Goal: Task Accomplishment & Management: Use online tool/utility

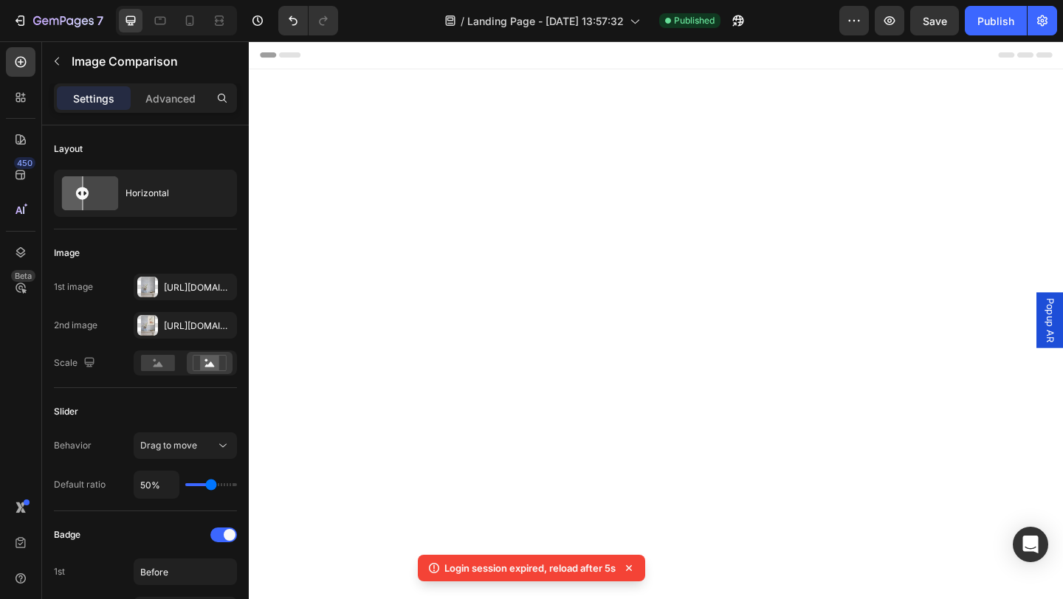
scroll to position [3958, 0]
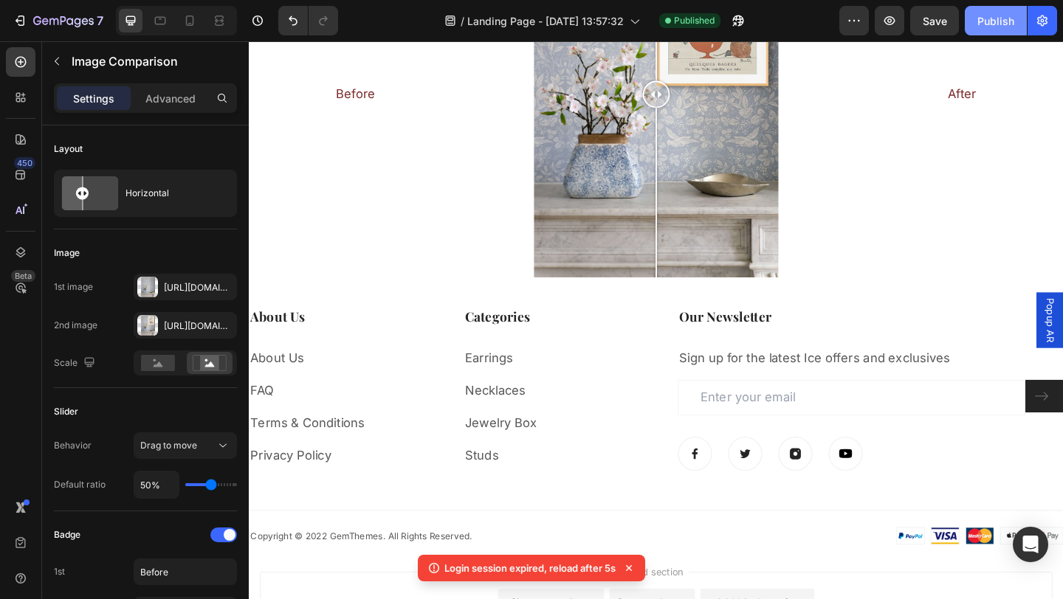
click at [993, 16] on div "Publish" at bounding box center [995, 20] width 37 height 15
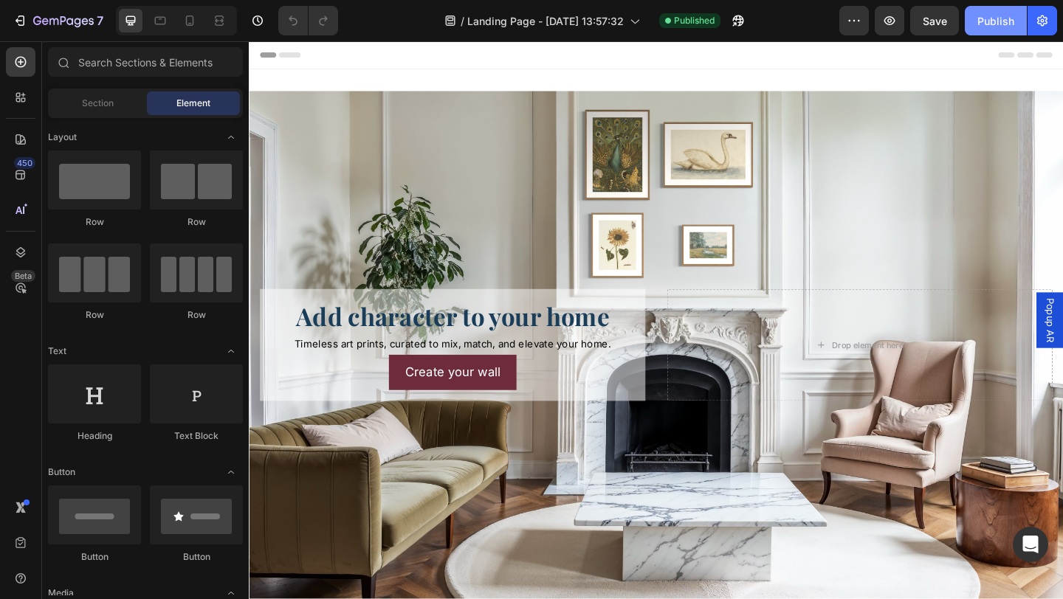
click at [987, 28] on div "Publish" at bounding box center [995, 20] width 37 height 15
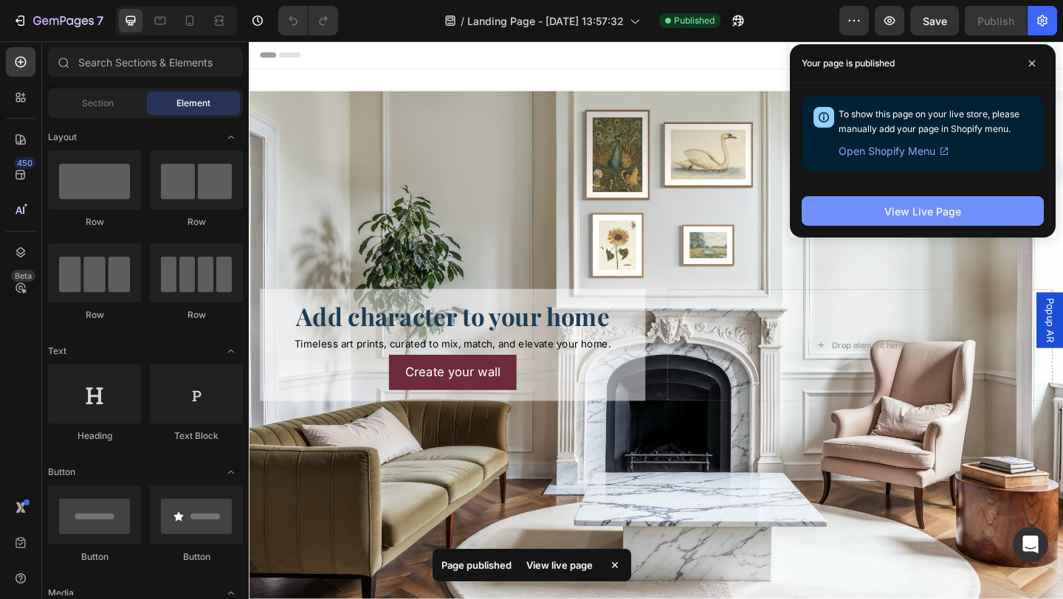
click at [912, 211] on div "View Live Page" at bounding box center [922, 211] width 77 height 15
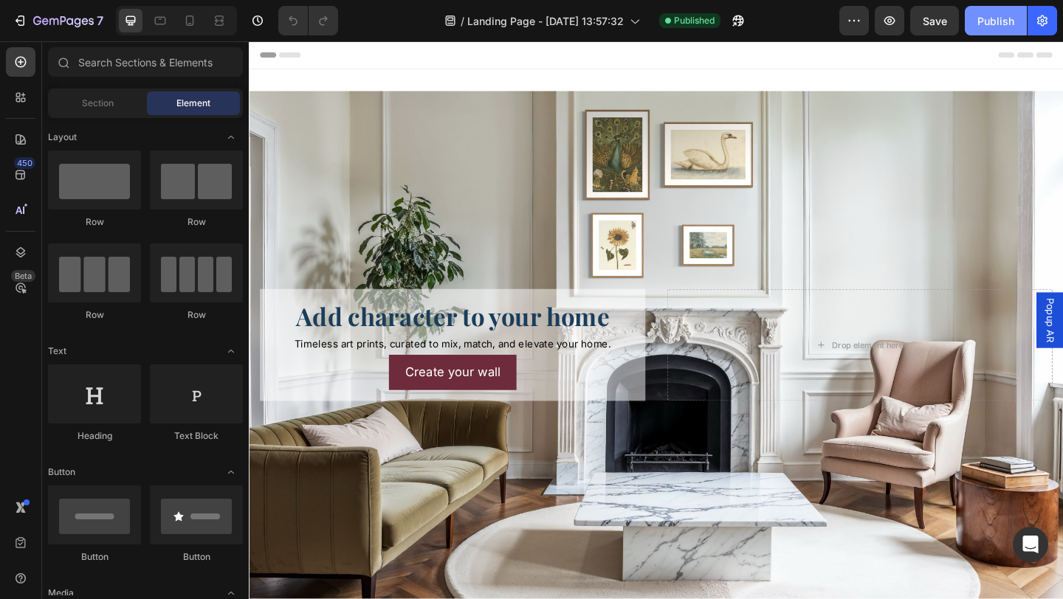
click at [993, 21] on div "Publish" at bounding box center [995, 20] width 37 height 15
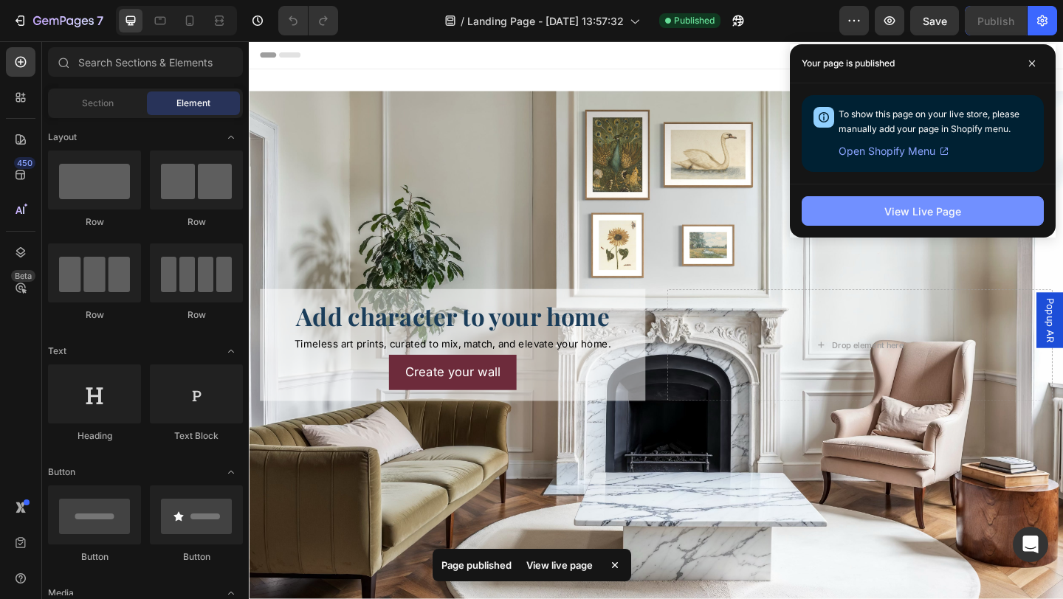
click at [932, 211] on div "View Live Page" at bounding box center [922, 211] width 77 height 15
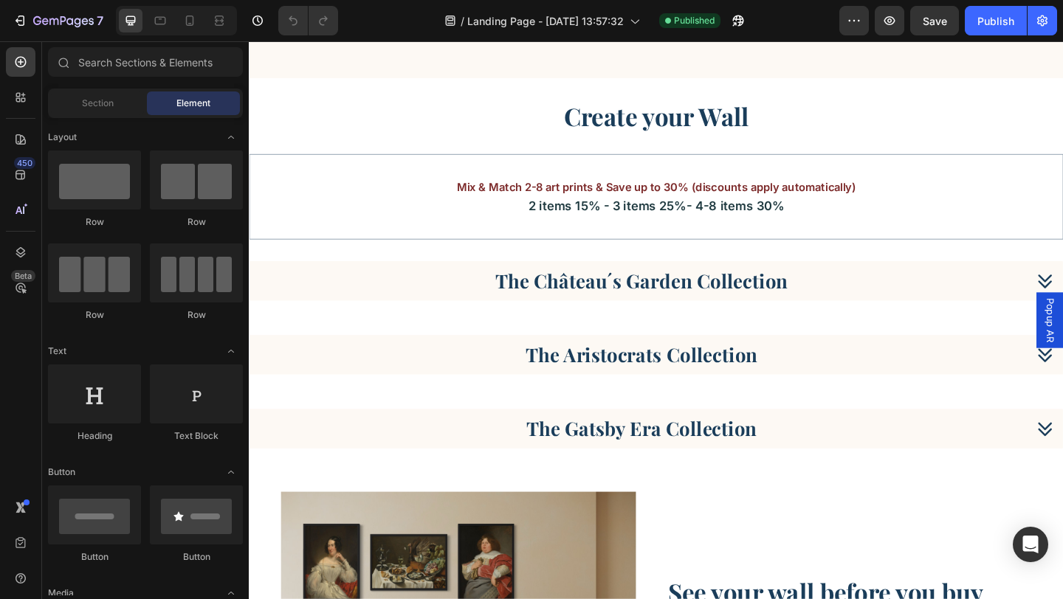
scroll to position [1833, 0]
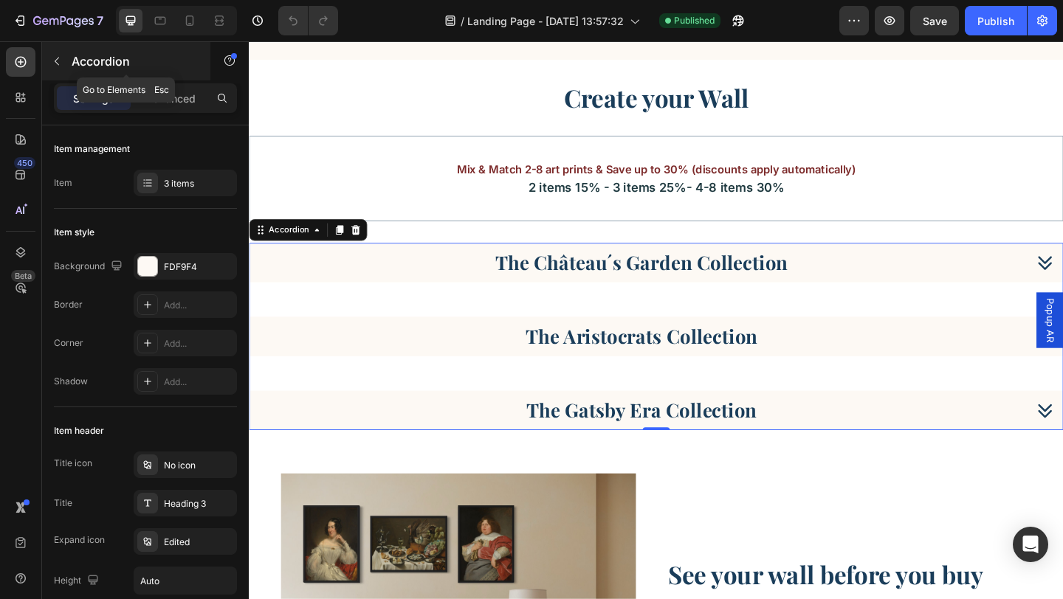
click at [55, 60] on icon "button" at bounding box center [57, 61] width 12 height 12
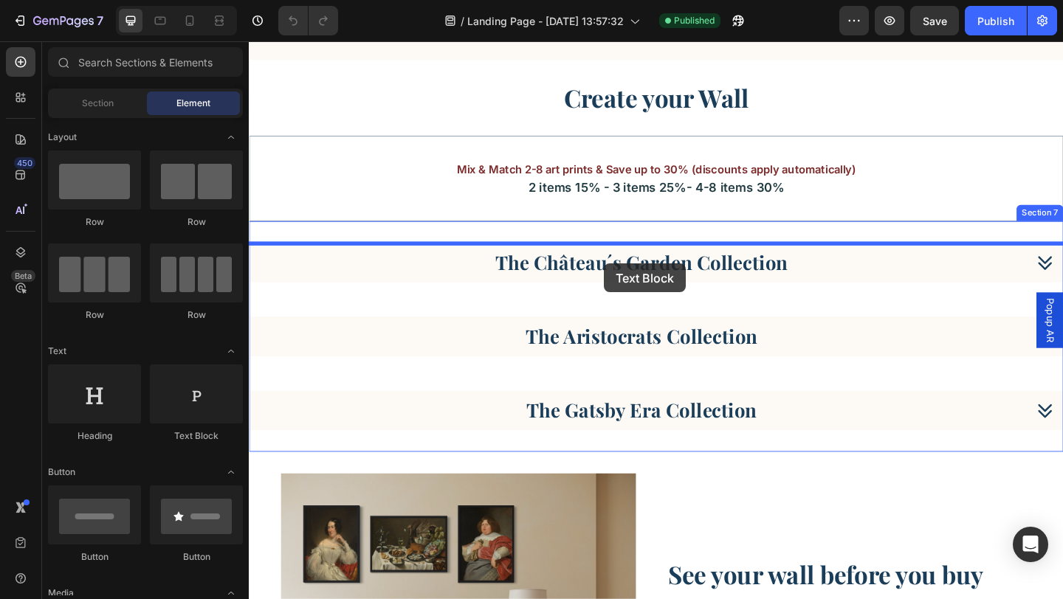
drag, startPoint x: 432, startPoint y: 439, endPoint x: 635, endPoint y: 283, distance: 255.2
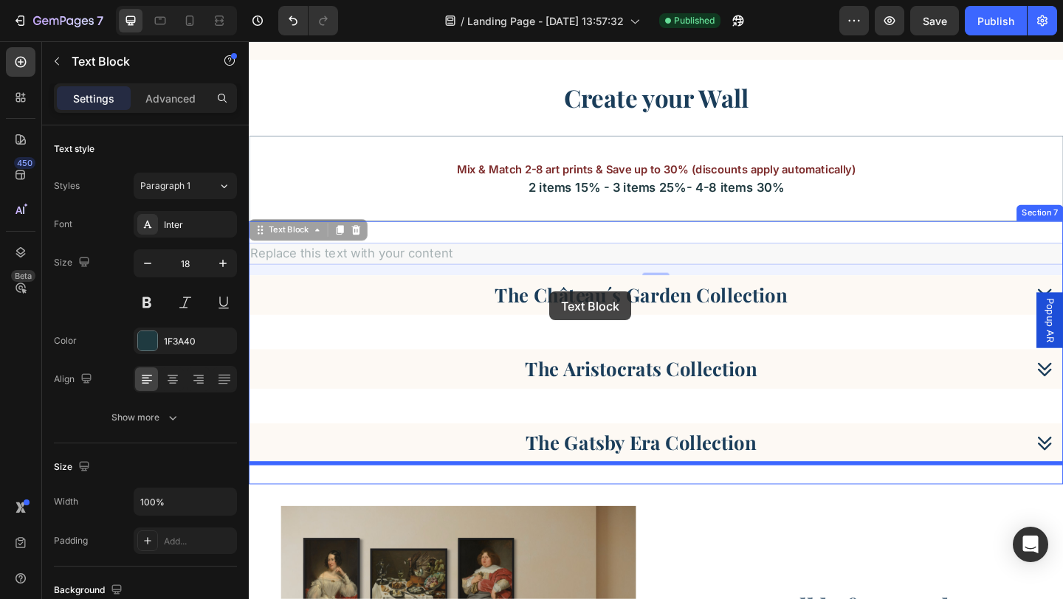
drag, startPoint x: 262, startPoint y: 250, endPoint x: 576, endPoint y: 314, distance: 320.0
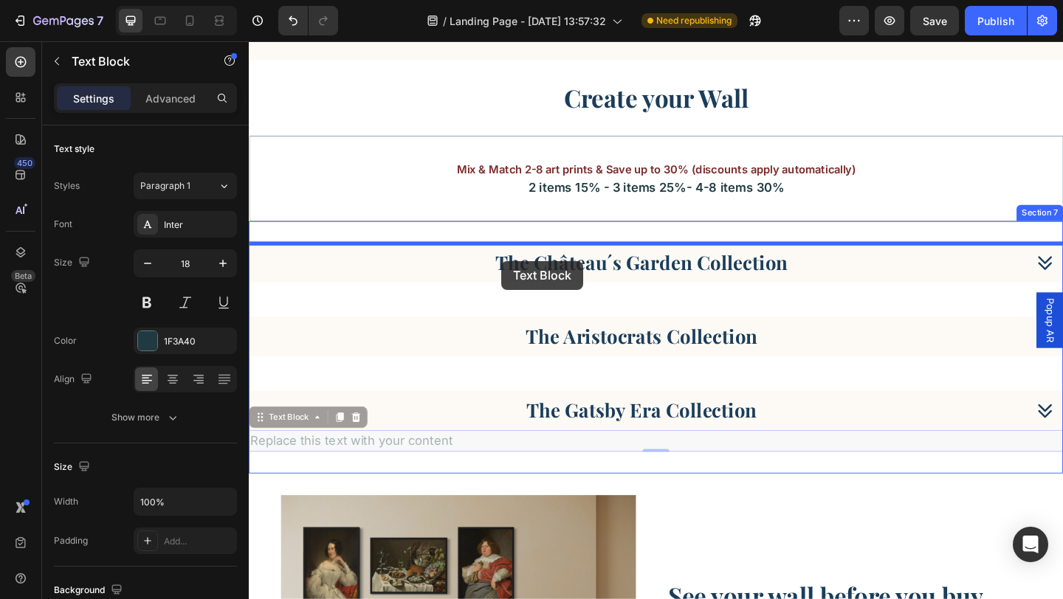
drag, startPoint x: 261, startPoint y: 455, endPoint x: 523, endPoint y: 280, distance: 314.6
click at [523, 280] on div "Header Publish the page to see the content. Custom Code Section 4 Create your W…" at bounding box center [692, 204] width 886 height 3993
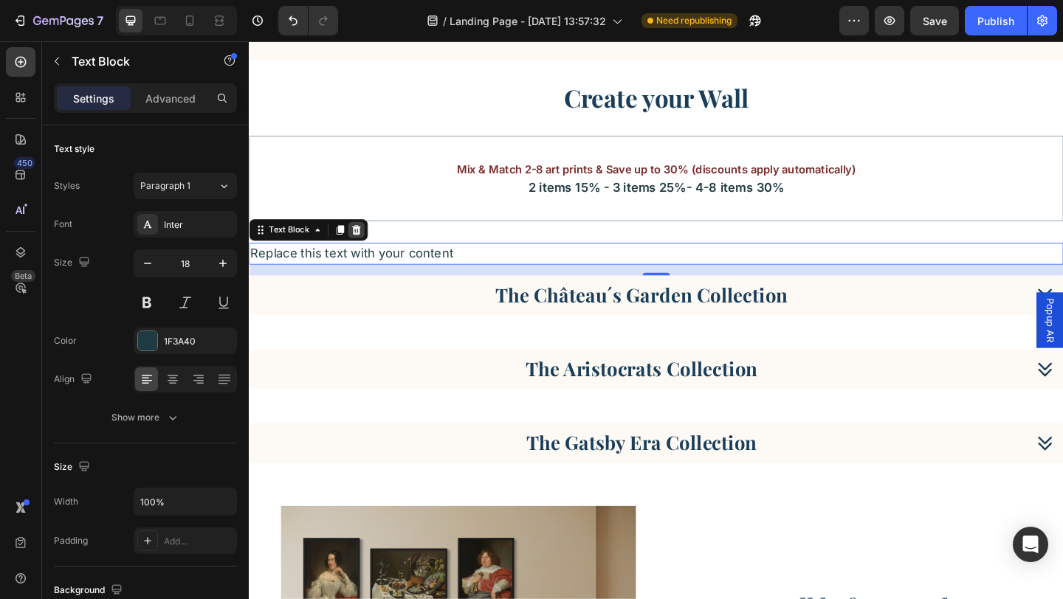
click at [366, 250] on icon at bounding box center [366, 246] width 10 height 10
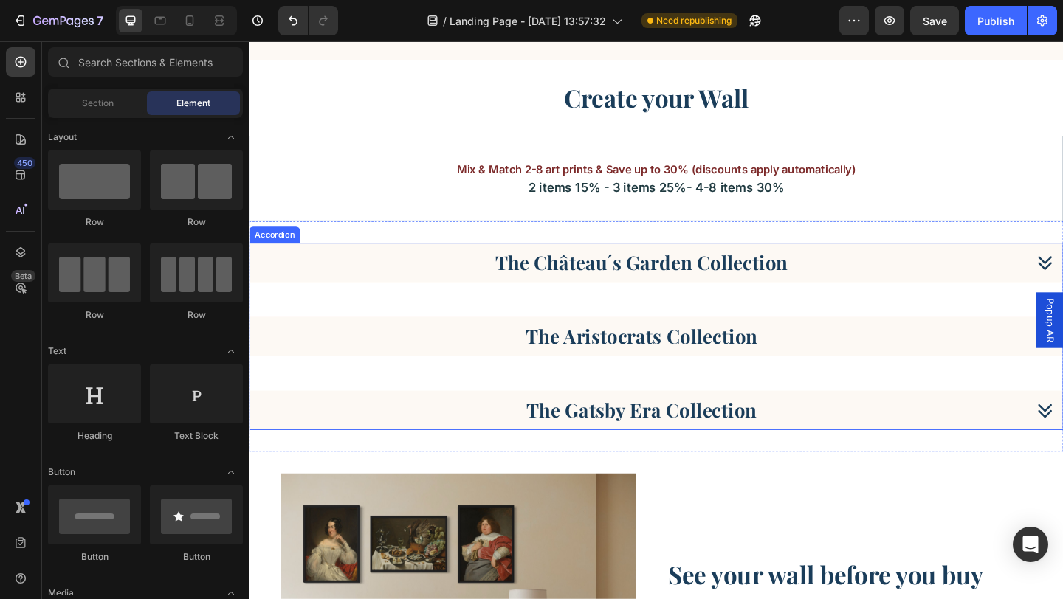
click at [637, 278] on p "The Château´s Garden Collection" at bounding box center [676, 282] width 318 height 27
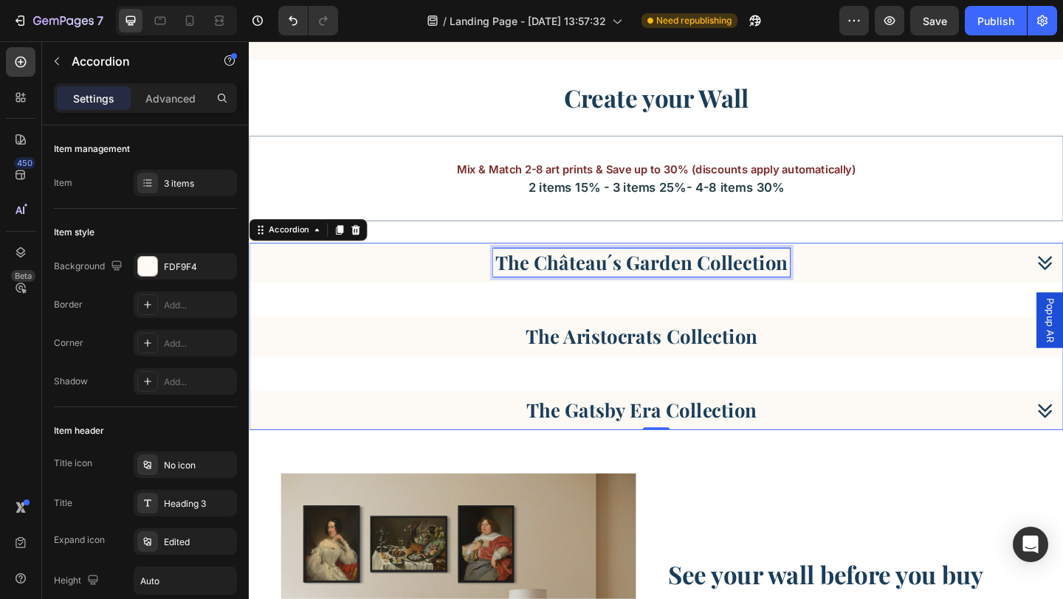
click at [829, 285] on p "The Château´s Garden Collection" at bounding box center [676, 282] width 318 height 27
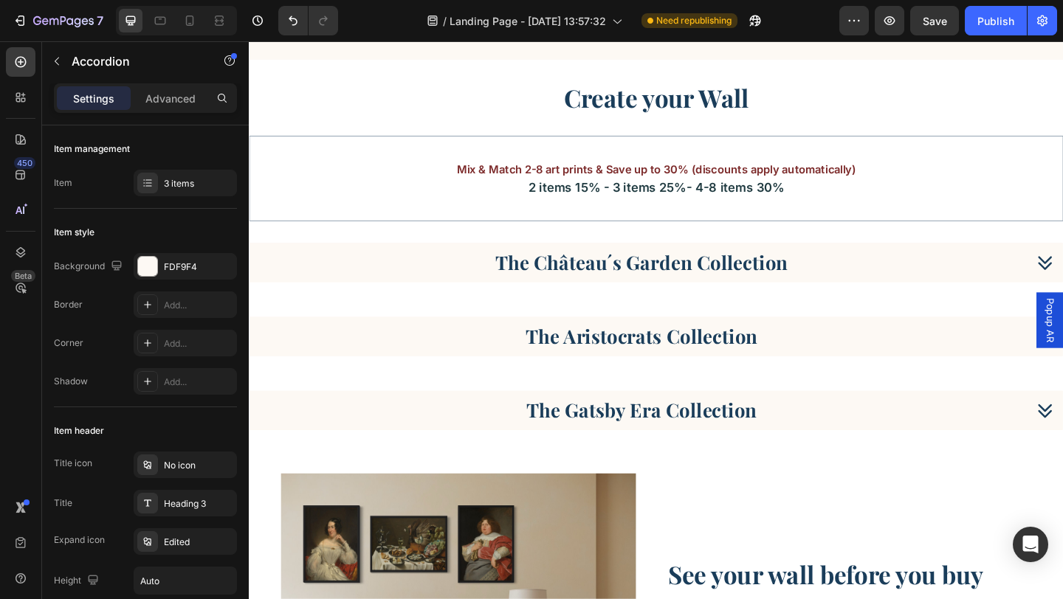
click at [852, 289] on div "The Château´s Garden Collection" at bounding box center [675, 281] width 834 height 31
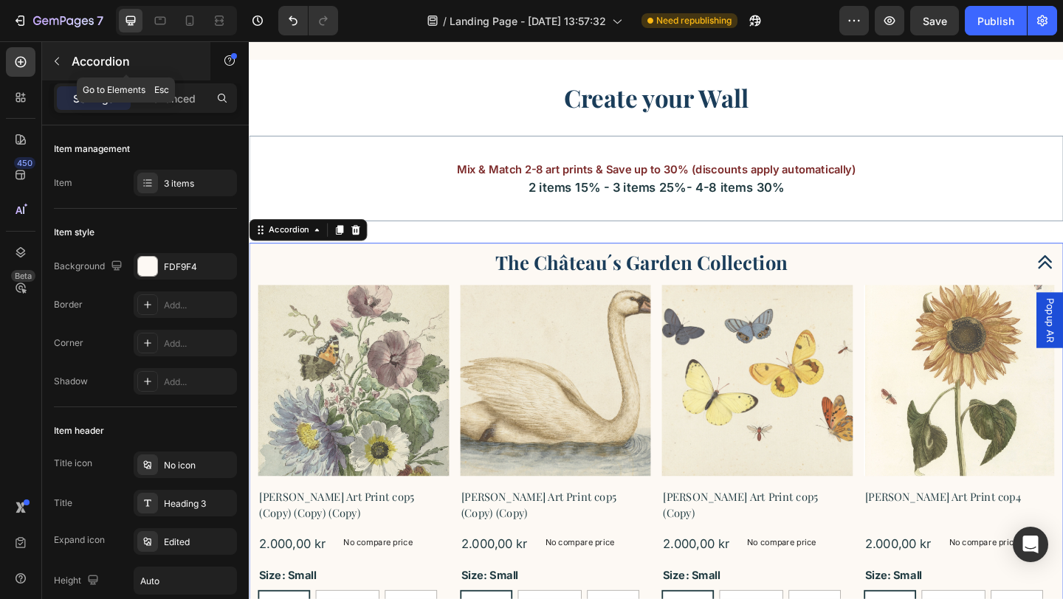
click at [54, 73] on div "Accordion" at bounding box center [126, 61] width 168 height 38
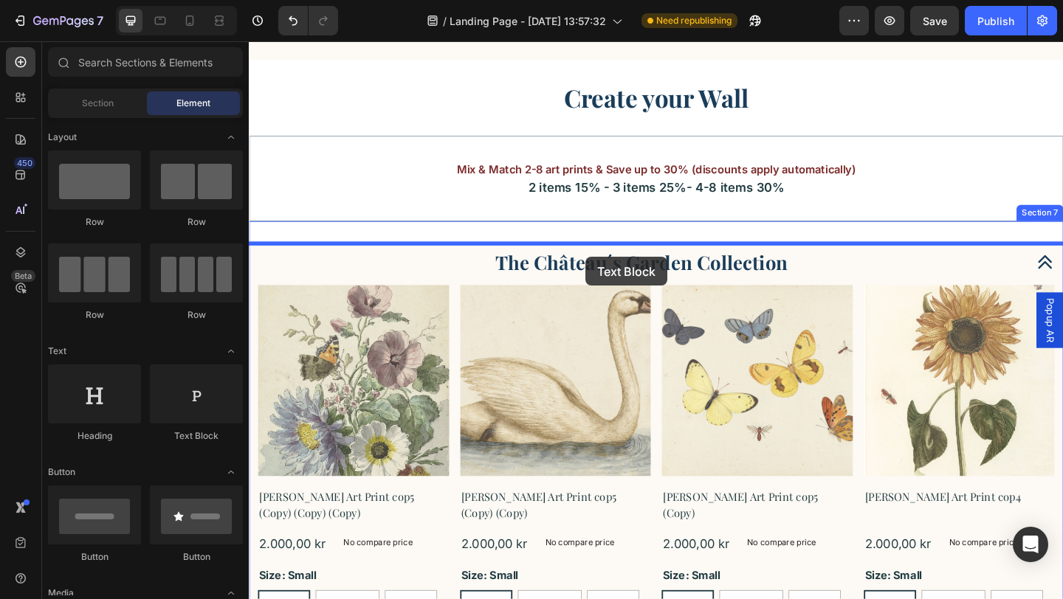
drag, startPoint x: 436, startPoint y: 455, endPoint x: 615, endPoint y: 276, distance: 252.6
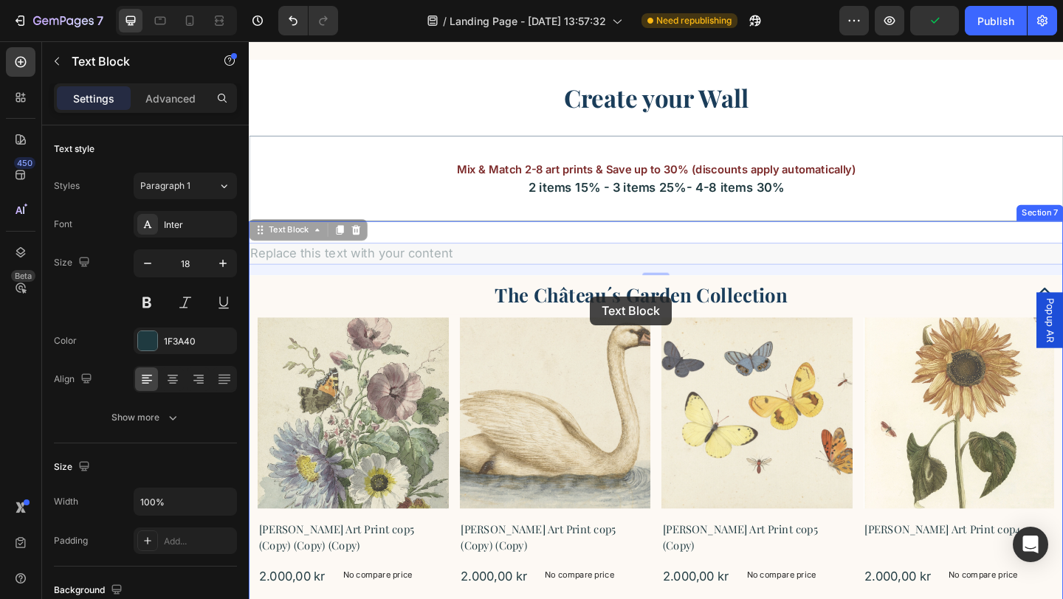
drag, startPoint x: 317, startPoint y: 250, endPoint x: 620, endPoint y: 319, distance: 310.3
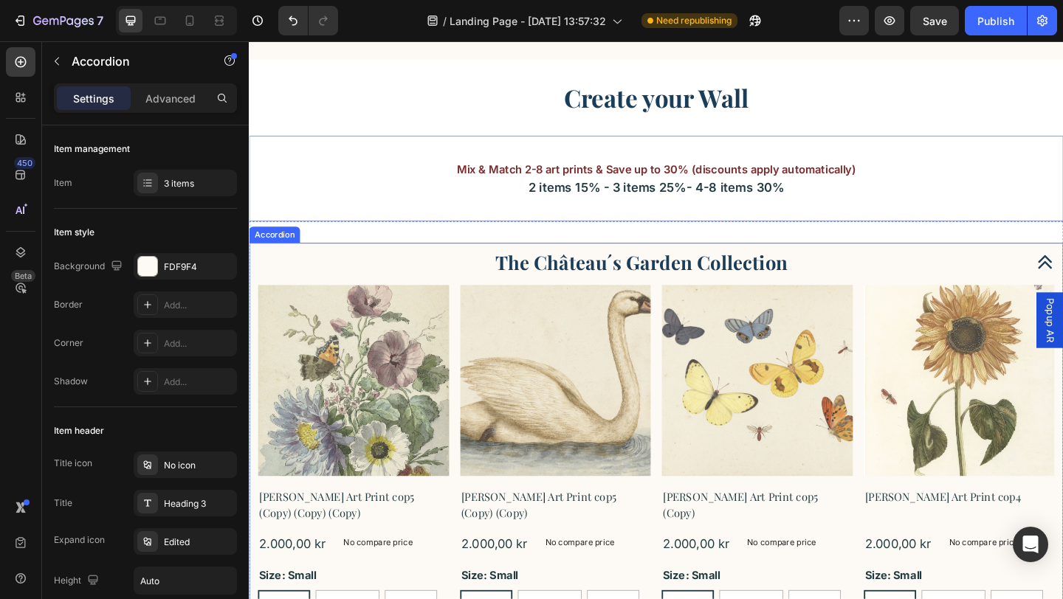
click at [653, 285] on p "The Château´s Garden Collection" at bounding box center [676, 282] width 318 height 27
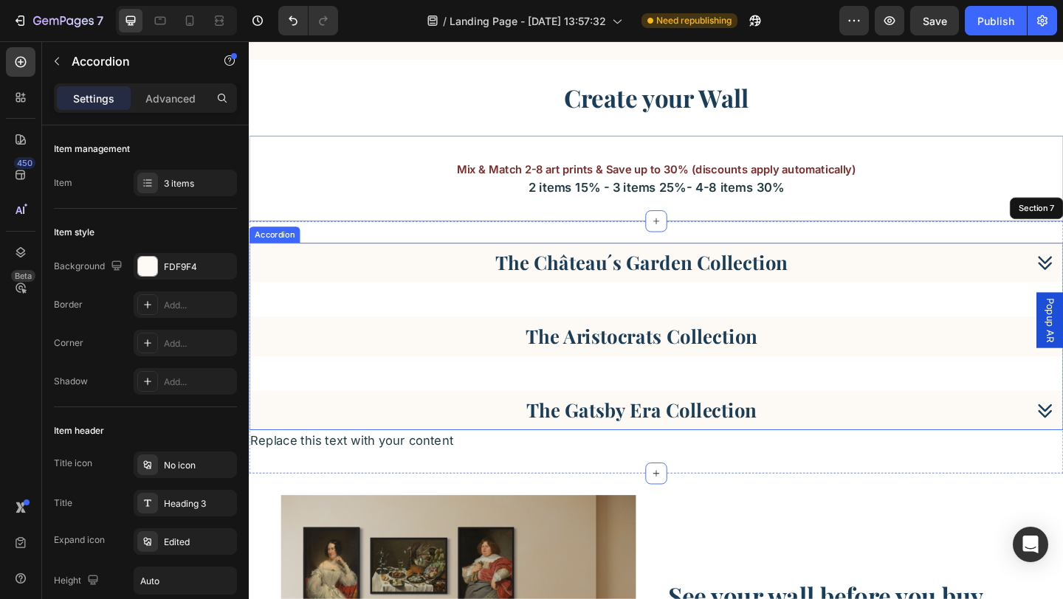
click at [522, 271] on p "The Château´s Garden Collection" at bounding box center [676, 282] width 318 height 27
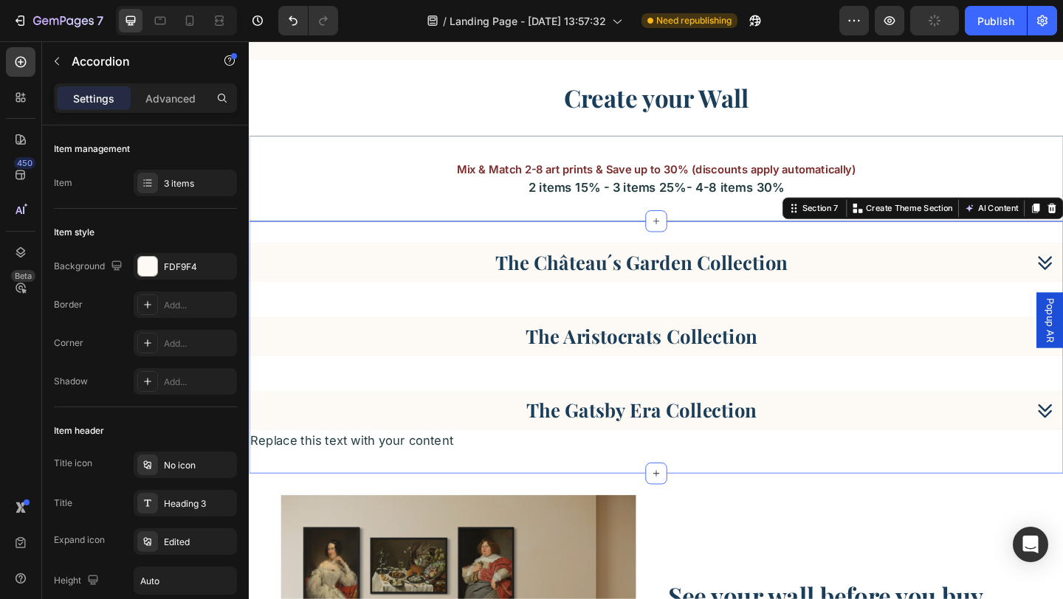
click at [378, 246] on div "The Château´s Garden Collection The Aristocrats Collection The Gatsby Era Colle…" at bounding box center [692, 374] width 886 height 275
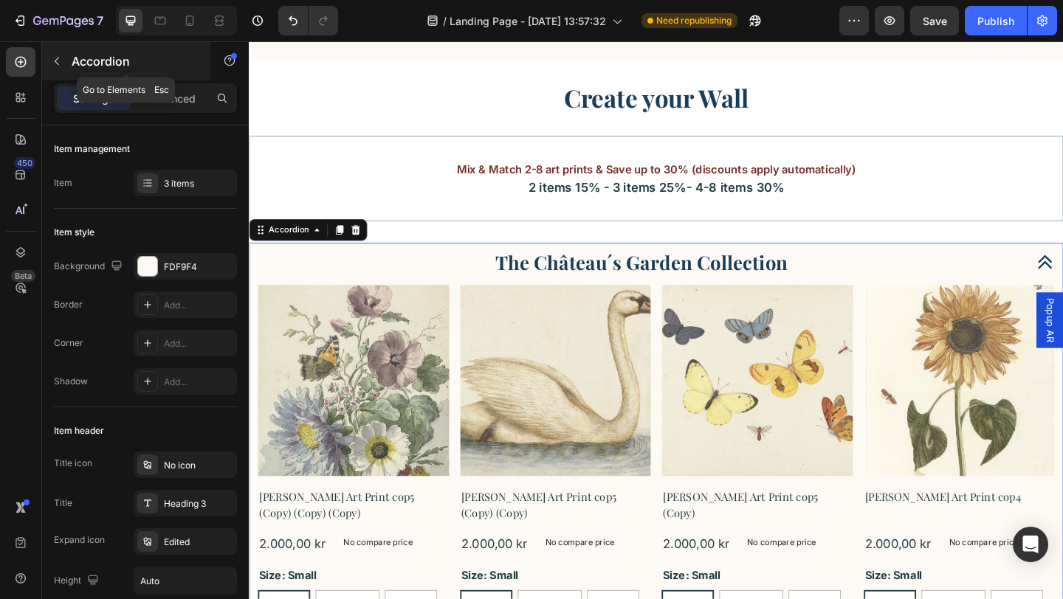
click at [60, 61] on icon "button" at bounding box center [57, 61] width 12 height 12
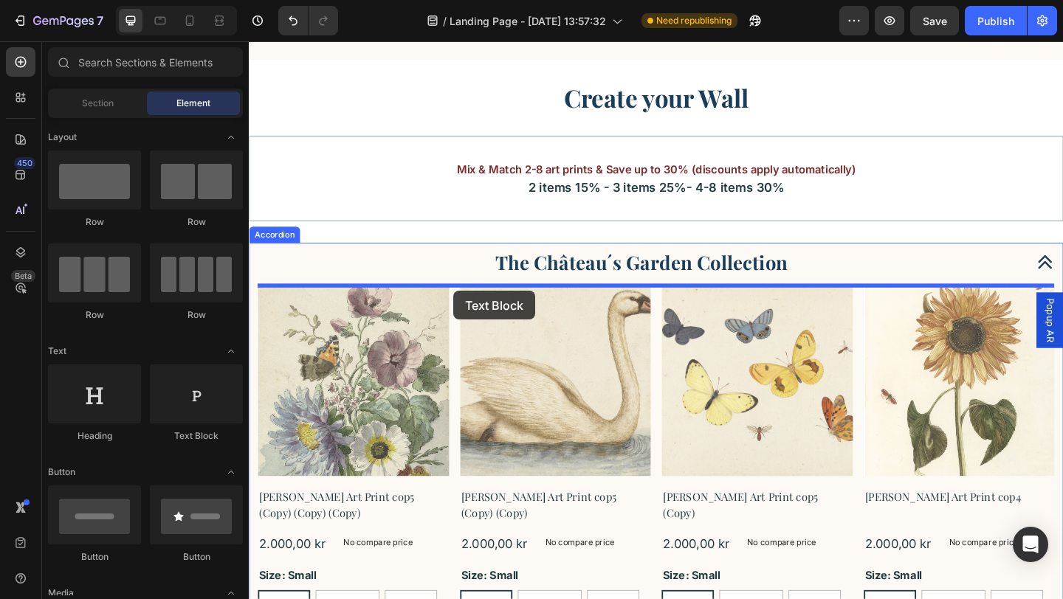
drag, startPoint x: 433, startPoint y: 427, endPoint x: 471, endPoint y: 313, distance: 120.4
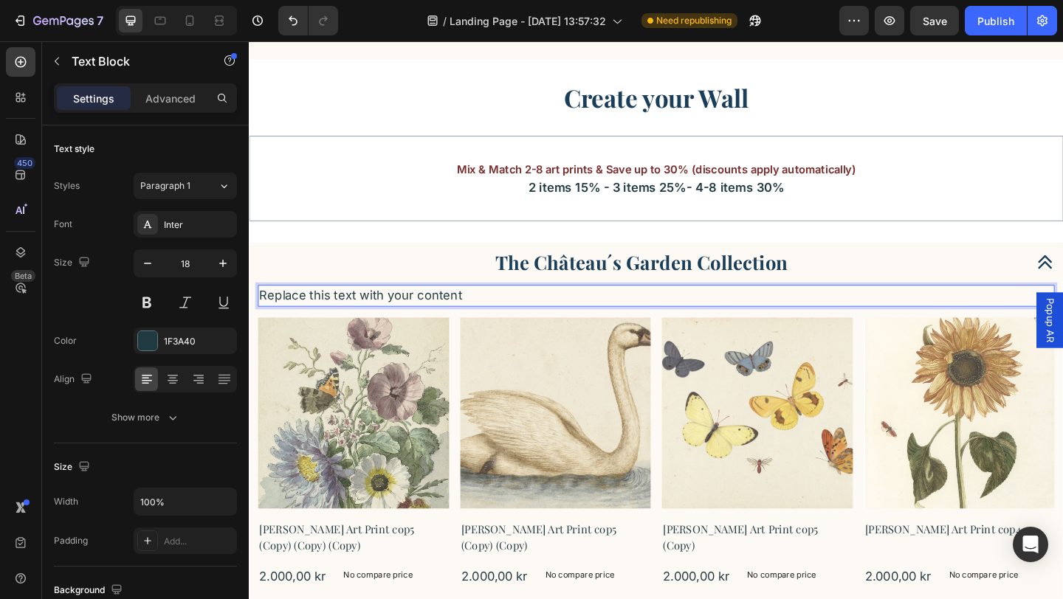
click at [480, 319] on div "Replace this text with your content" at bounding box center [691, 318] width 866 height 24
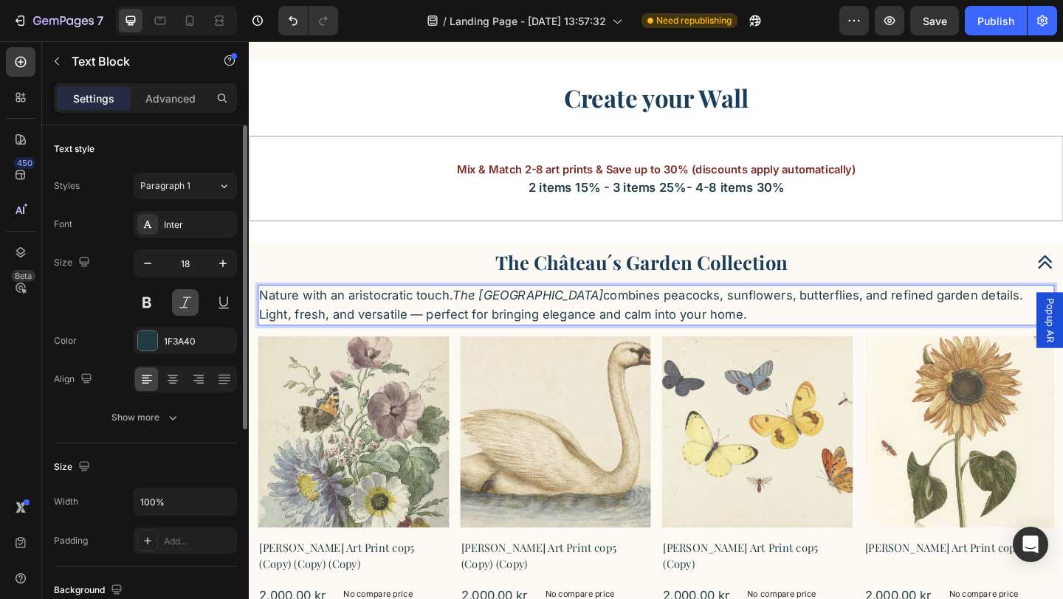
click at [185, 300] on button at bounding box center [185, 302] width 27 height 27
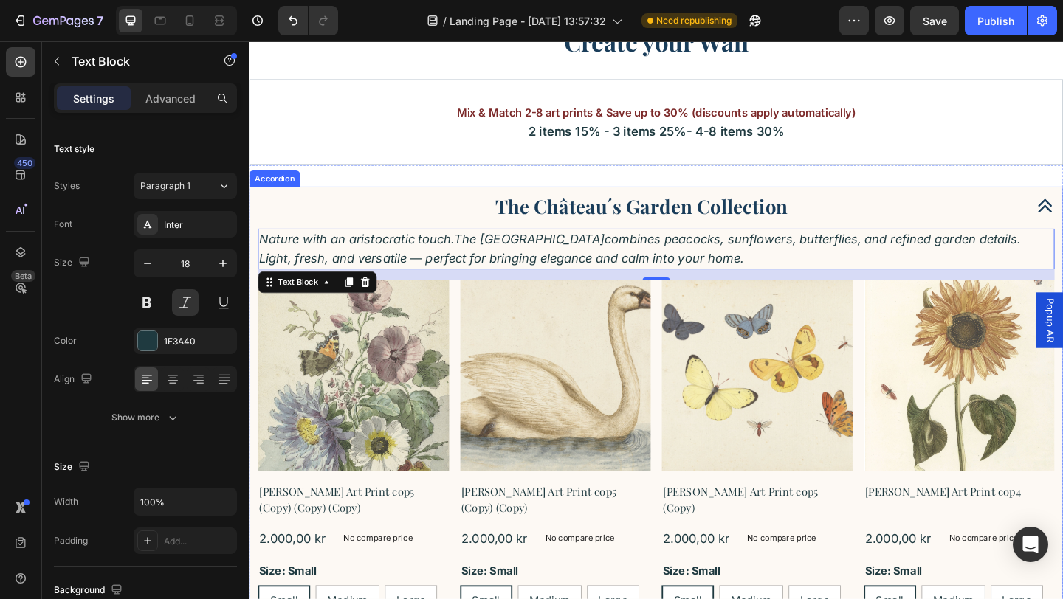
scroll to position [1895, 0]
click at [401, 277] on p "Nature with an aristocratic touch. The [GEOGRAPHIC_DATA] combines peacocks, sun…" at bounding box center [691, 266] width 863 height 41
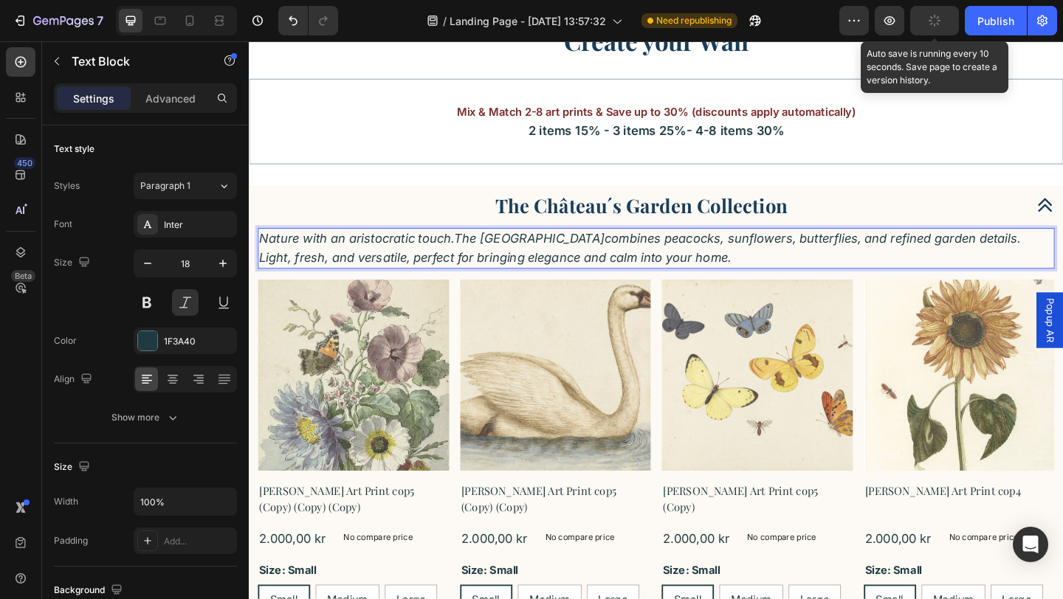
click at [935, 18] on icon "button" at bounding box center [935, 21] width 14 height 14
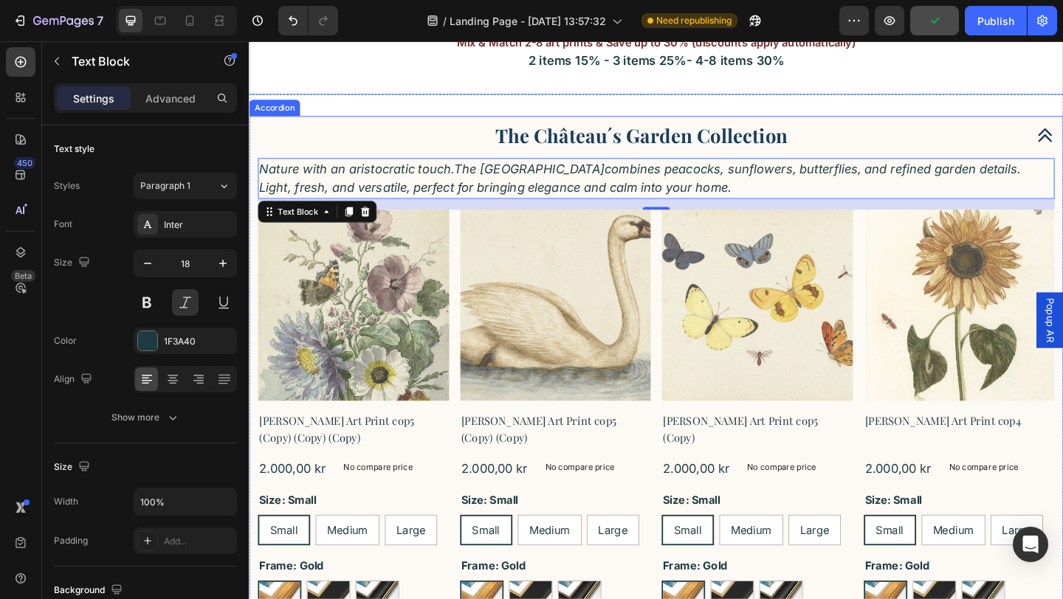
scroll to position [1973, 0]
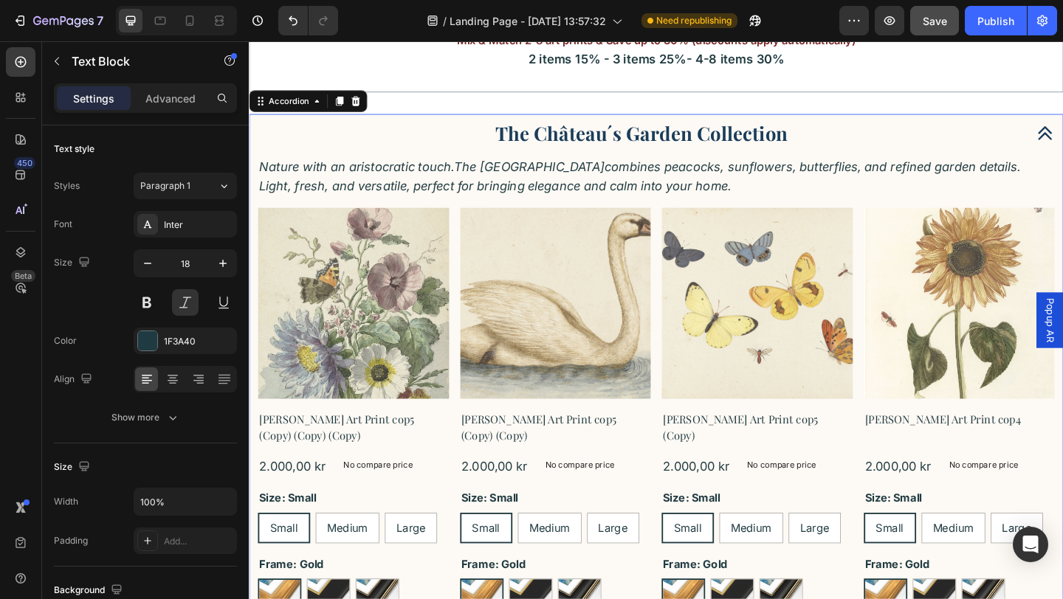
click at [759, 122] on div "The Château´s Garden Collection" at bounding box center [691, 141] width 884 height 43
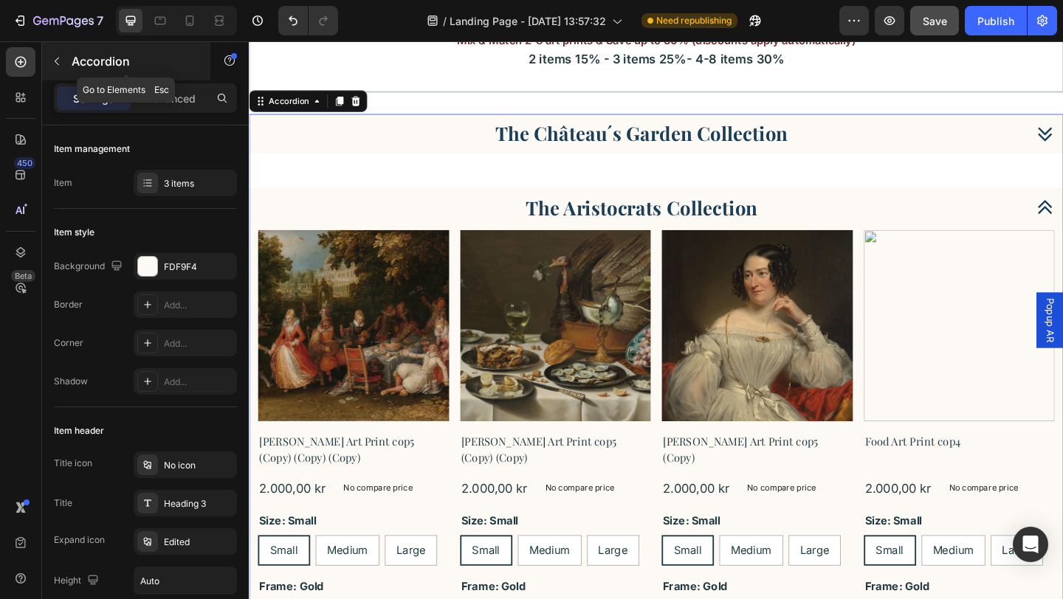
click at [59, 61] on icon "button" at bounding box center [57, 61] width 12 height 12
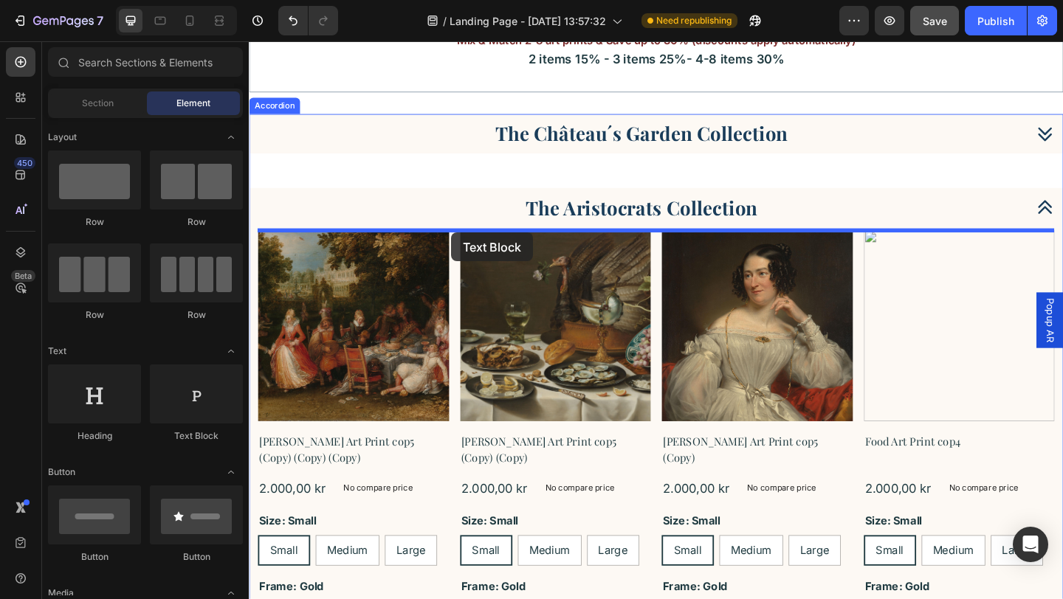
drag, startPoint x: 451, startPoint y: 454, endPoint x: 474, endPoint y: 244, distance: 210.8
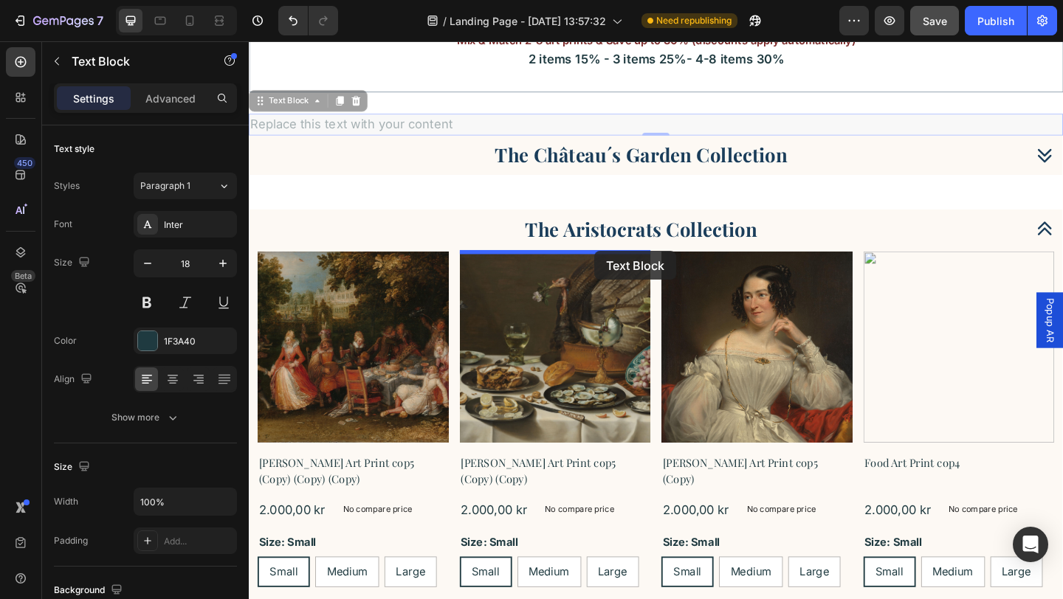
drag, startPoint x: 264, startPoint y: 112, endPoint x: 624, endPoint y: 269, distance: 392.9
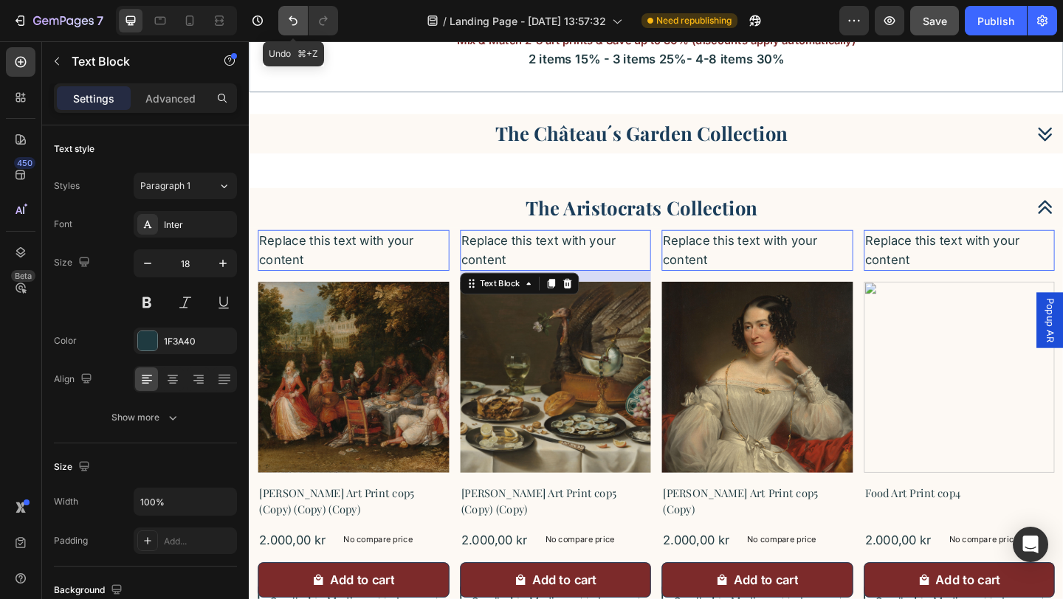
click at [289, 22] on icon "Undo/Redo" at bounding box center [293, 20] width 15 height 15
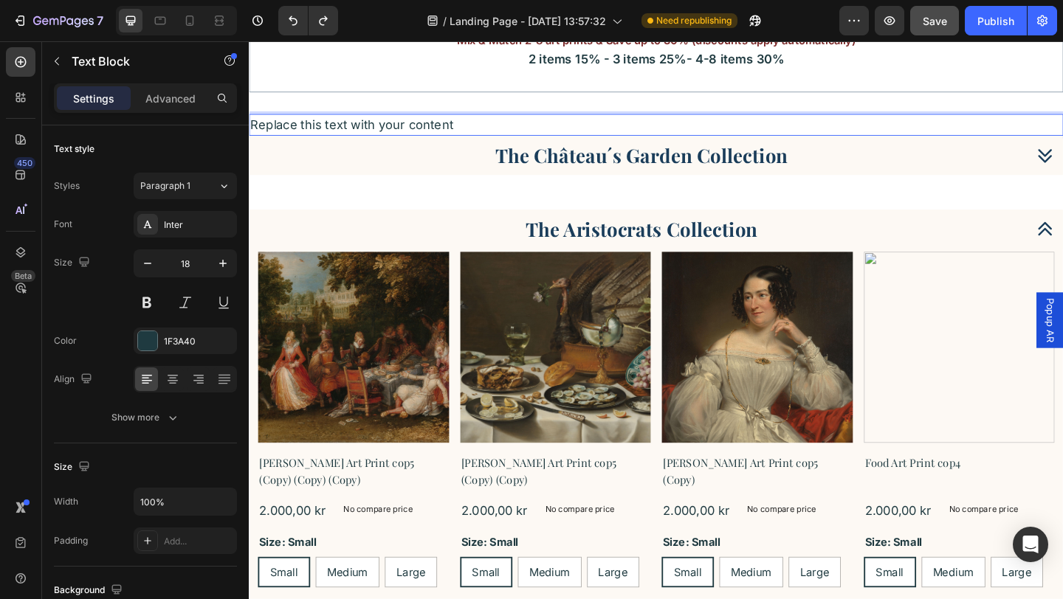
click at [337, 134] on div "Replace this text with your content" at bounding box center [692, 132] width 886 height 24
click at [456, 138] on p "Replace this text with your content" at bounding box center [691, 132] width 883 height 21
click at [514, 133] on p "Replace this text with your content" at bounding box center [691, 132] width 883 height 21
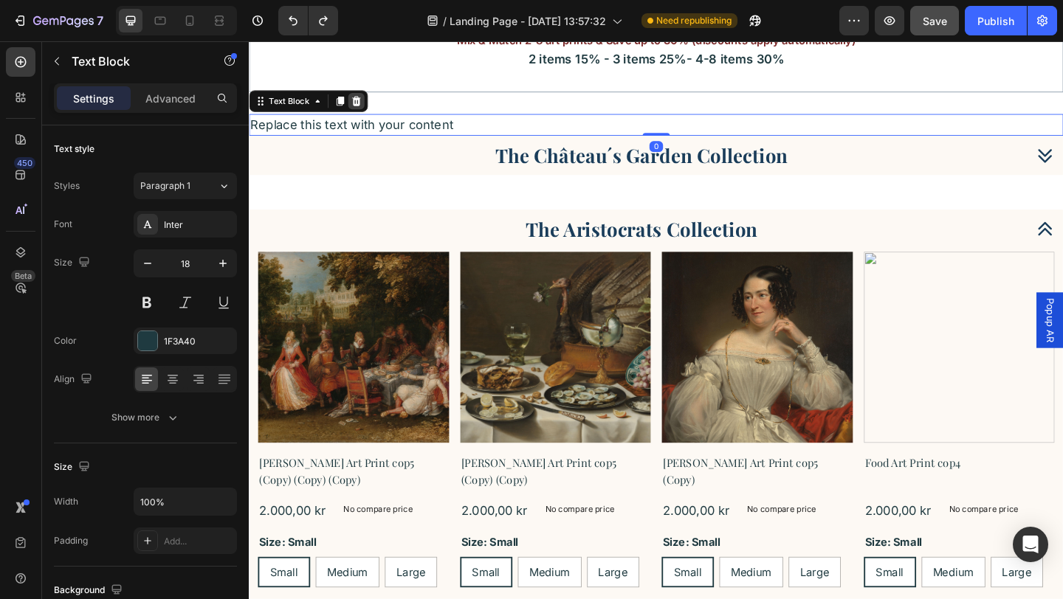
click at [367, 105] on icon at bounding box center [366, 106] width 10 height 10
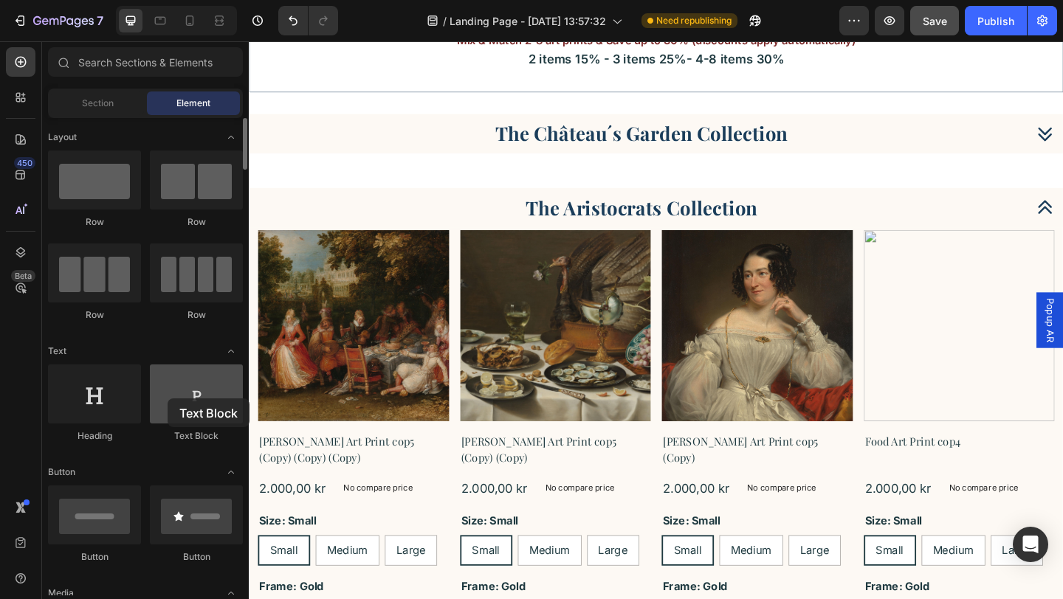
drag, startPoint x: 189, startPoint y: 407, endPoint x: 171, endPoint y: 403, distance: 18.3
click at [171, 403] on div at bounding box center [196, 394] width 93 height 59
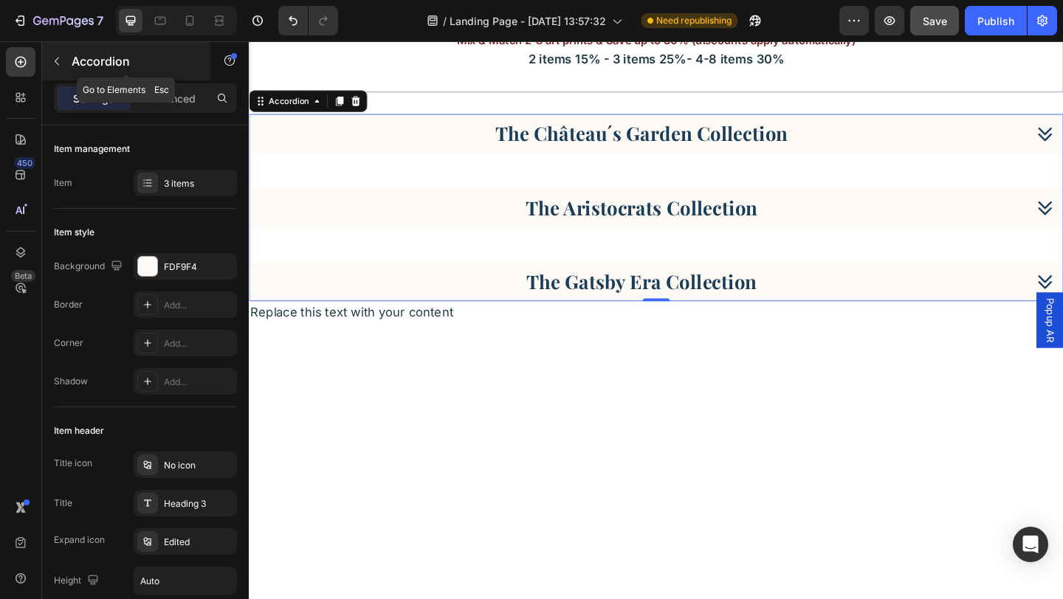
click at [59, 54] on button "button" at bounding box center [57, 61] width 24 height 24
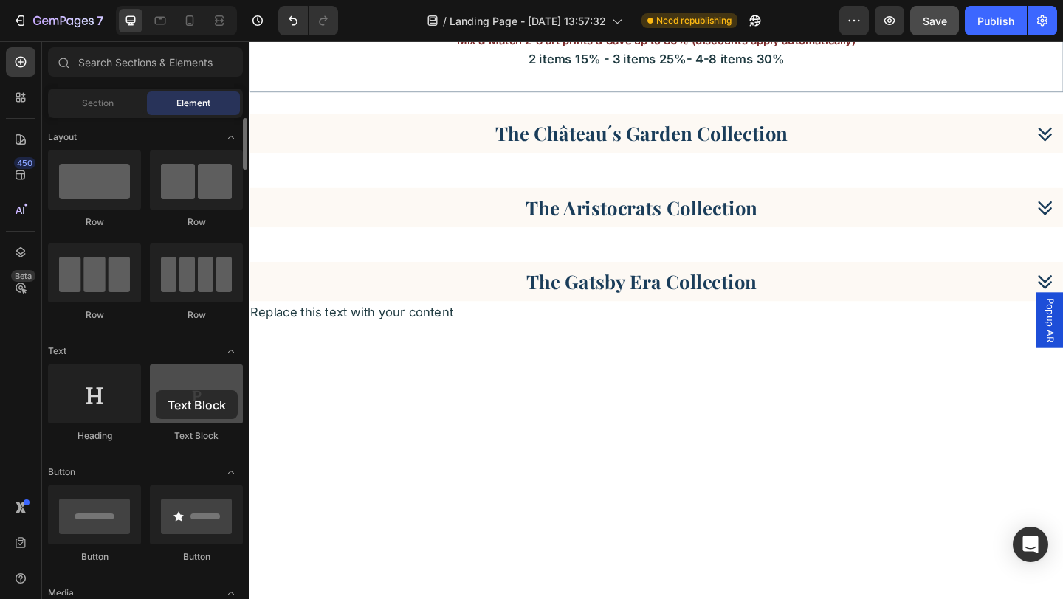
drag, startPoint x: 201, startPoint y: 405, endPoint x: 166, endPoint y: 393, distance: 37.3
click at [166, 393] on div at bounding box center [196, 394] width 93 height 59
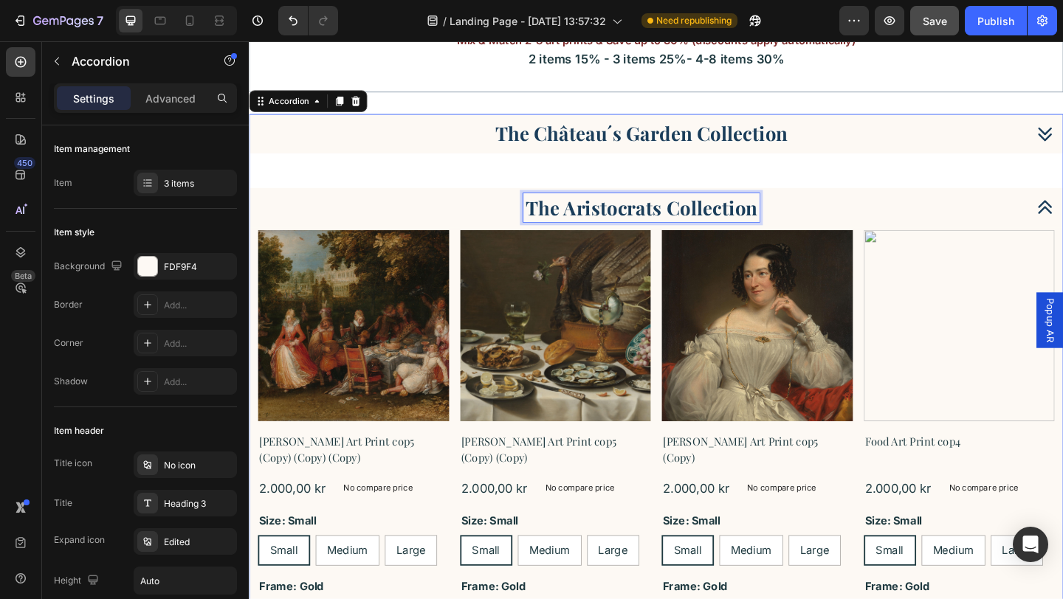
click at [619, 216] on p "The Aristocrats Collection" at bounding box center [675, 222] width 252 height 27
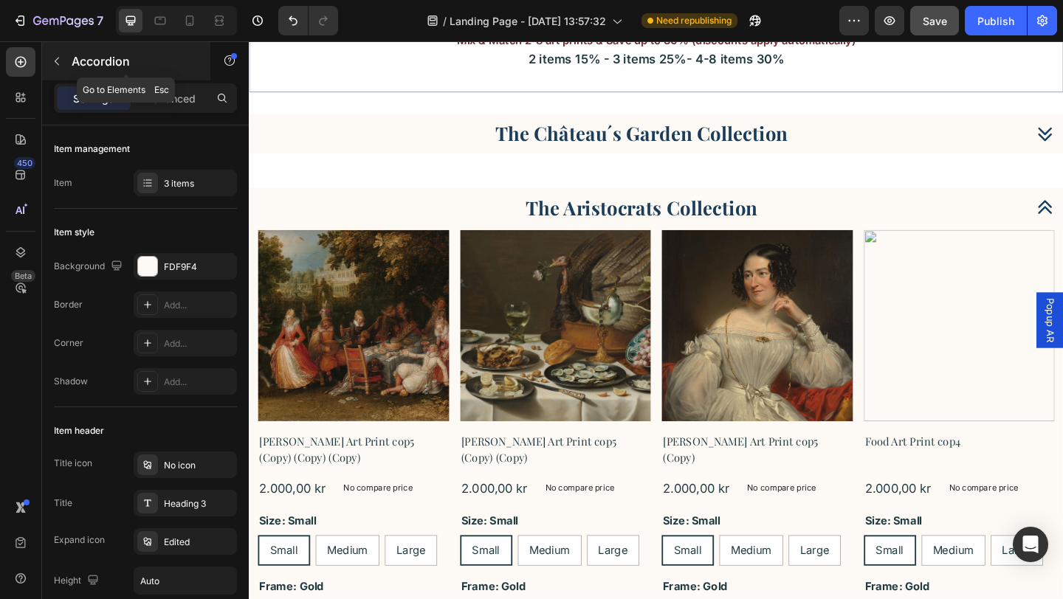
click at [58, 61] on icon "button" at bounding box center [57, 61] width 12 height 12
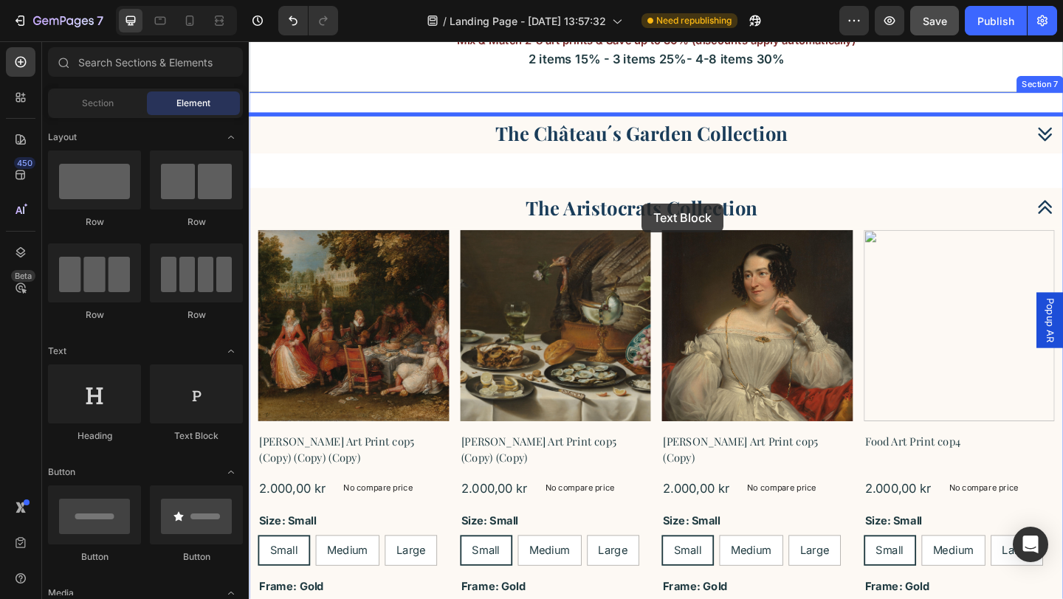
drag, startPoint x: 436, startPoint y: 424, endPoint x: 677, endPoint y: 218, distance: 316.7
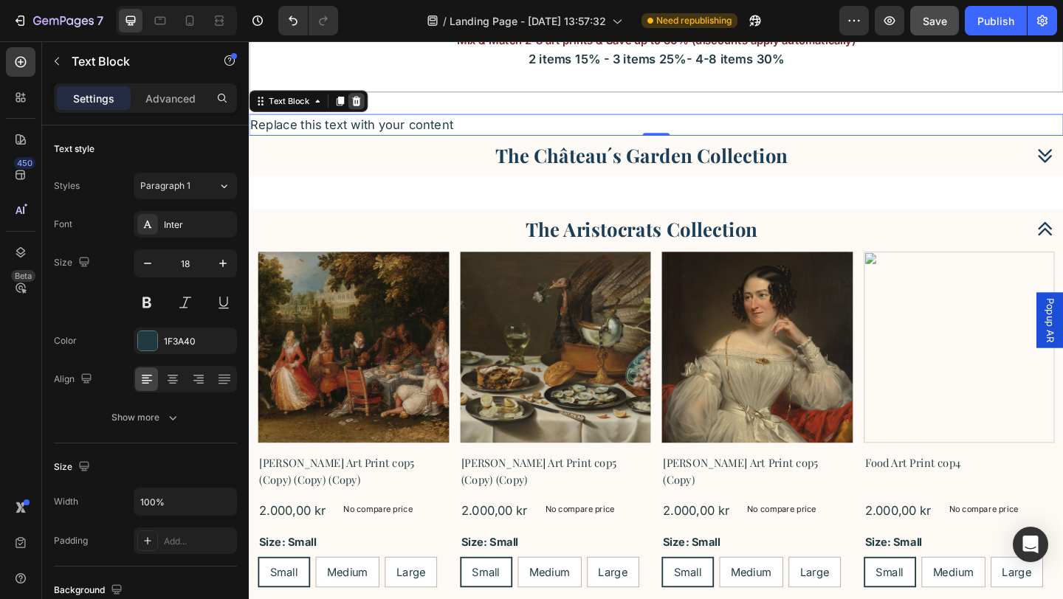
click at [367, 108] on icon at bounding box center [365, 106] width 12 height 12
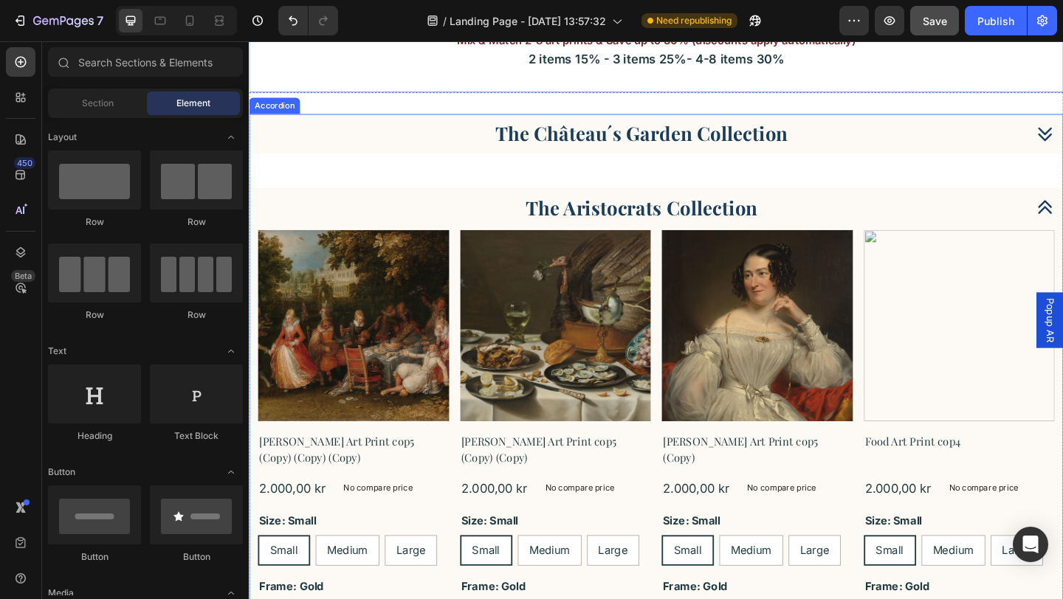
click at [782, 219] on p "The Aristocrats Collection" at bounding box center [675, 222] width 252 height 27
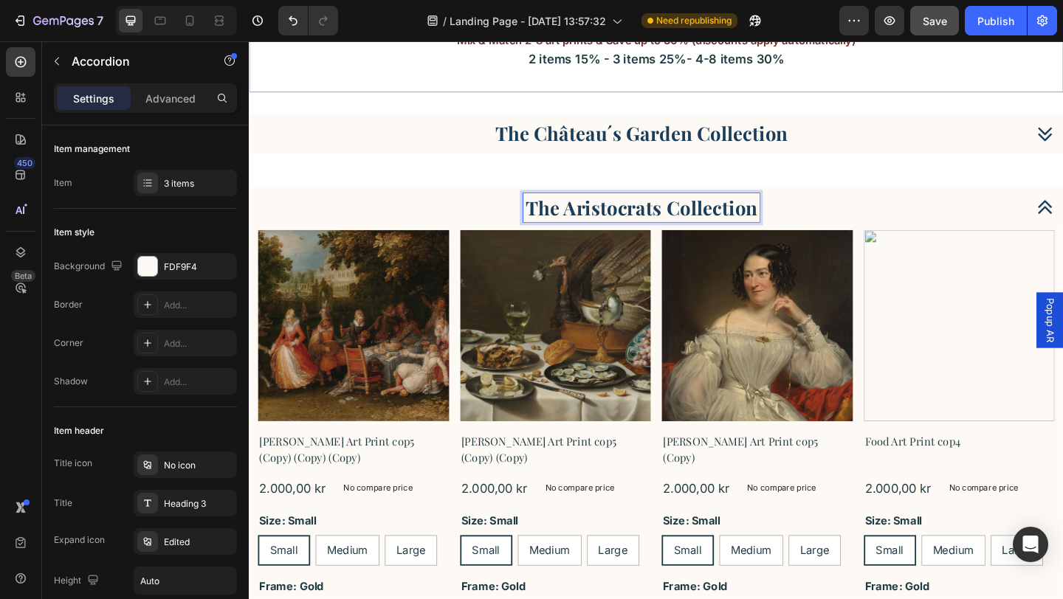
click at [797, 228] on p "The Aristocrats Collection" at bounding box center [675, 222] width 252 height 27
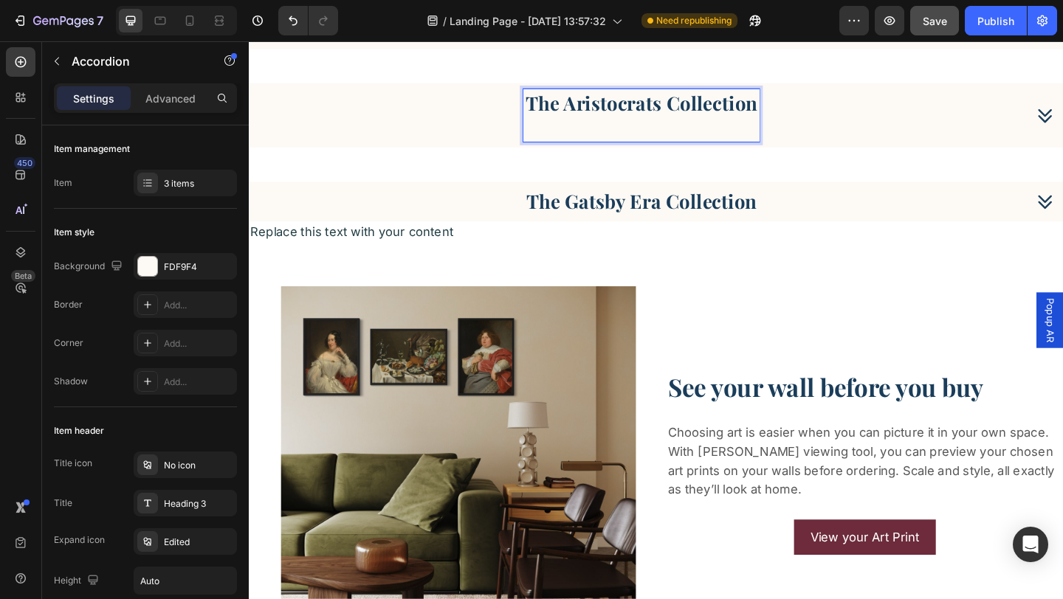
scroll to position [2092, 0]
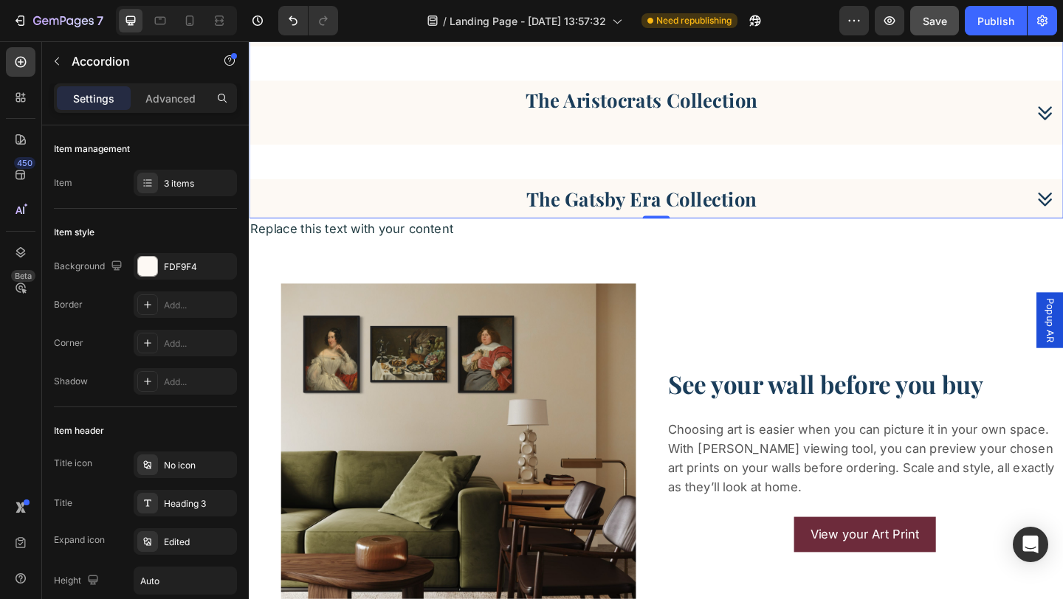
click at [777, 131] on p "Rich Text Editor. Editing area: main" at bounding box center [675, 132] width 252 height 27
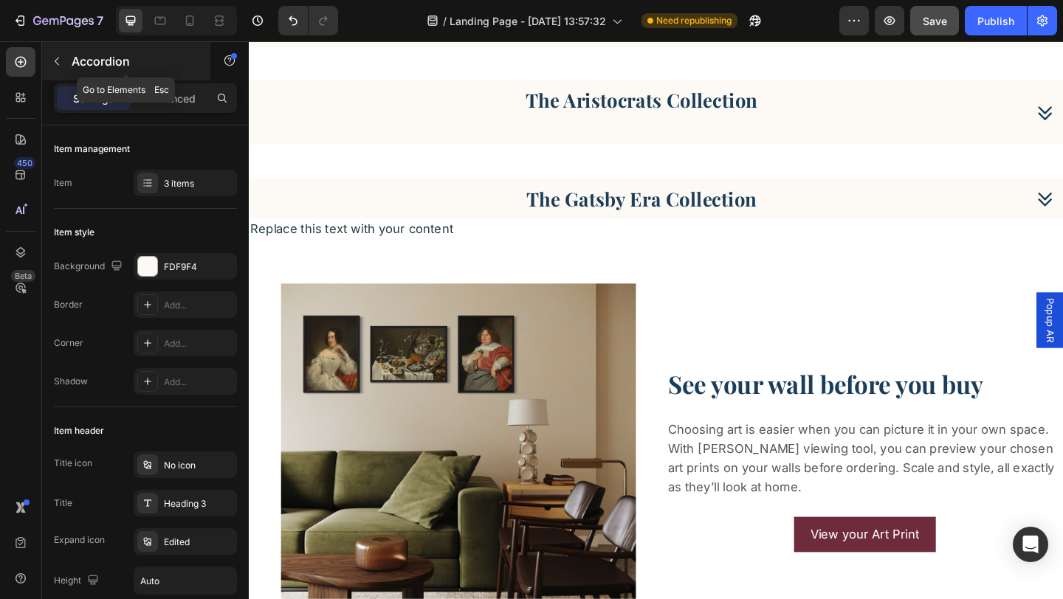
click at [56, 63] on icon "button" at bounding box center [57, 61] width 12 height 12
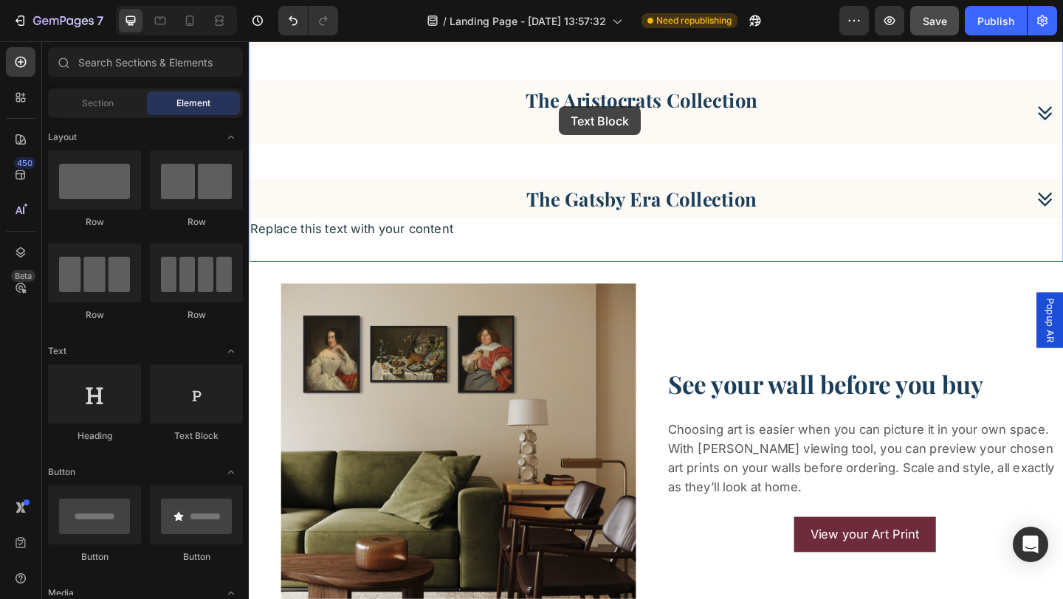
drag, startPoint x: 449, startPoint y: 436, endPoint x: 586, endPoint y: 112, distance: 351.8
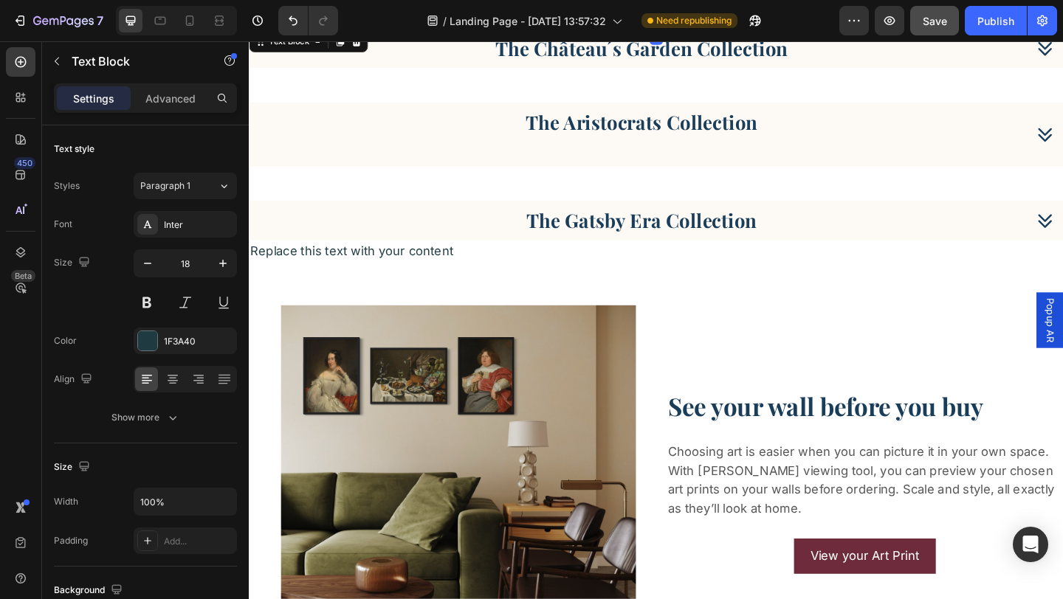
scroll to position [2116, 0]
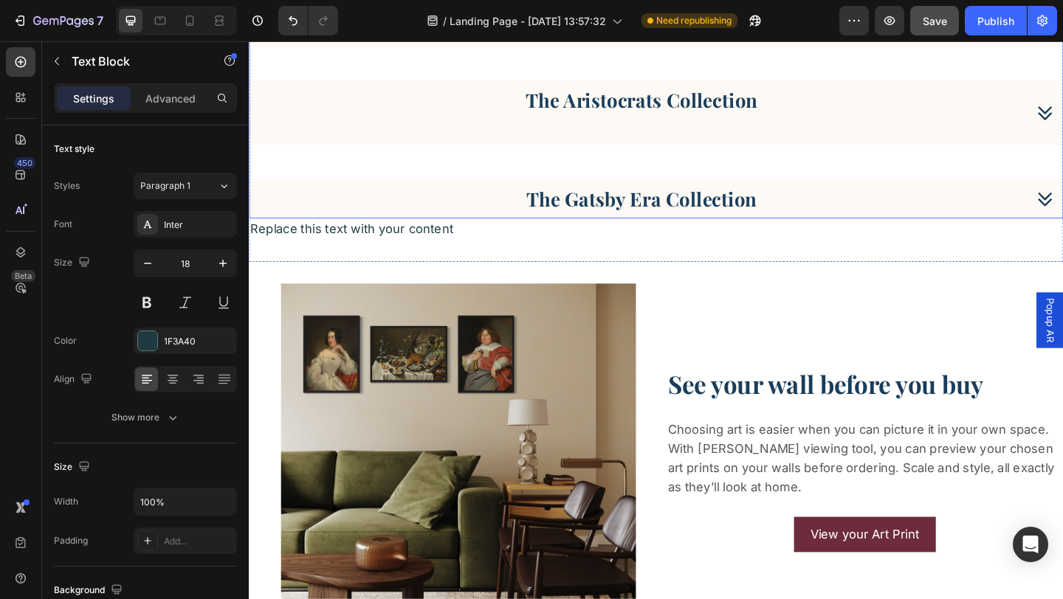
click at [601, 124] on p "Rich Text Editor. Editing area: main" at bounding box center [675, 132] width 252 height 27
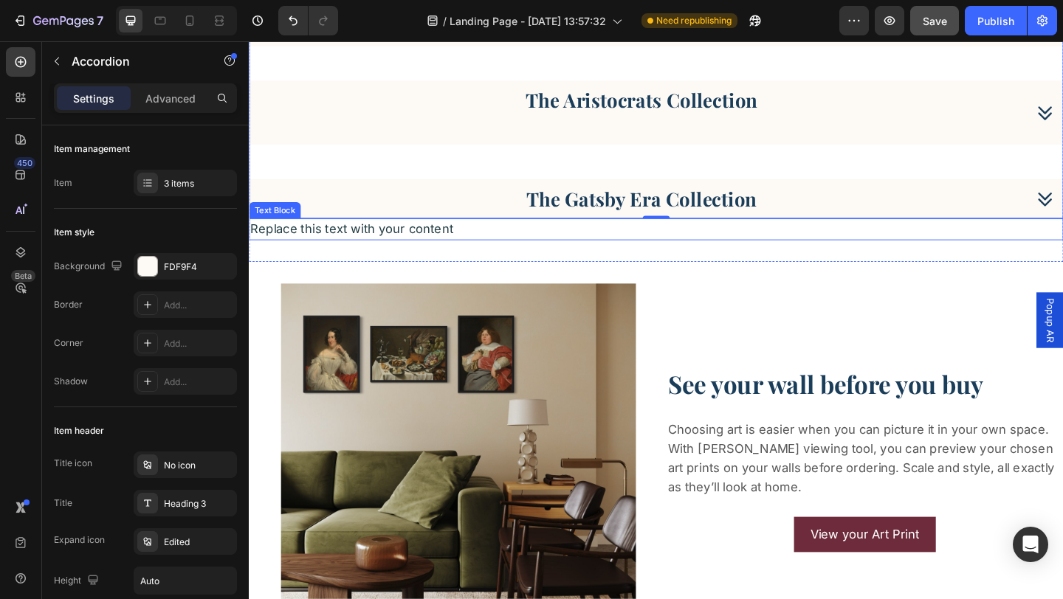
click at [356, 245] on div "Replace this text with your content" at bounding box center [692, 246] width 886 height 24
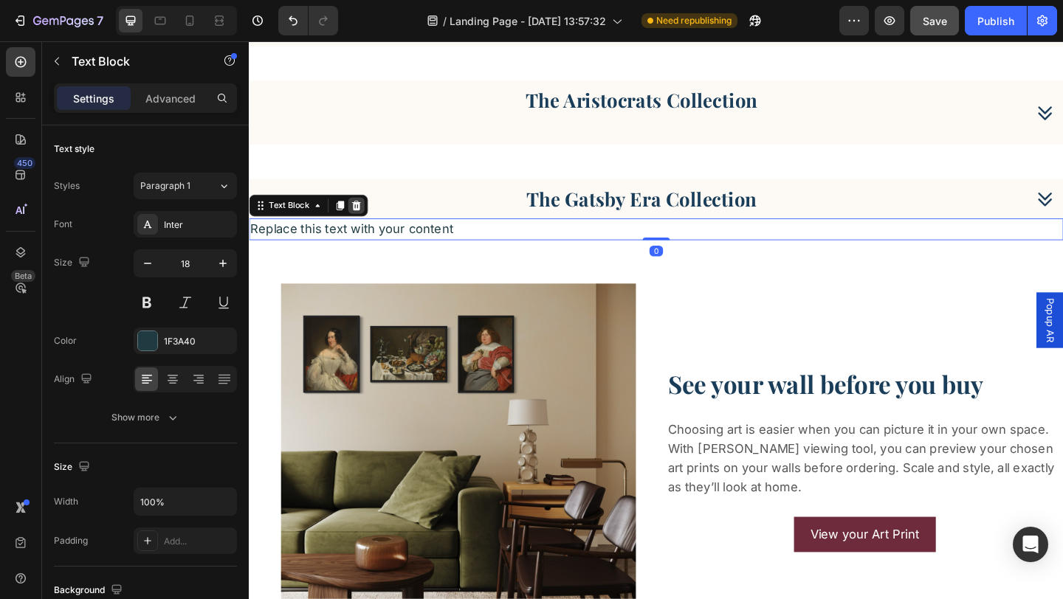
click at [363, 222] on icon at bounding box center [365, 220] width 12 height 12
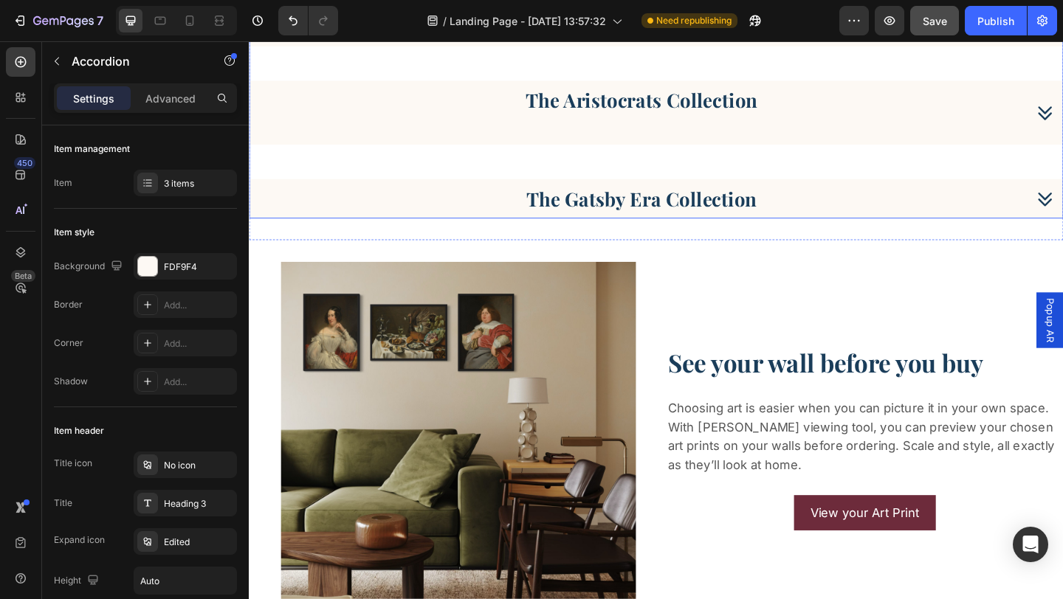
click at [758, 134] on p "Rich Text Editor. Editing area: main" at bounding box center [675, 132] width 252 height 27
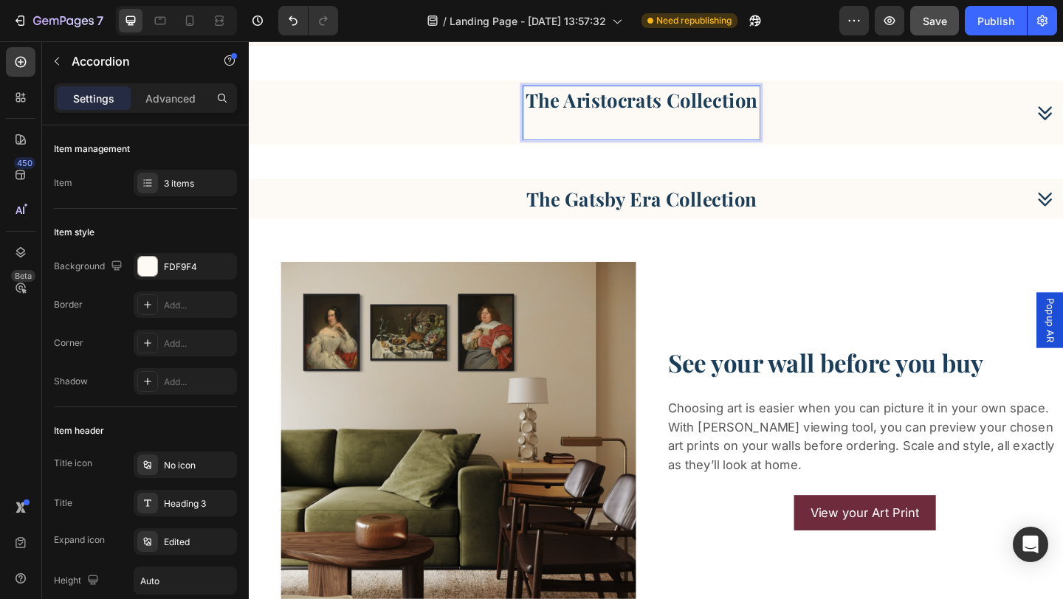
click at [798, 112] on p "The Aristocrats Collection" at bounding box center [675, 105] width 252 height 27
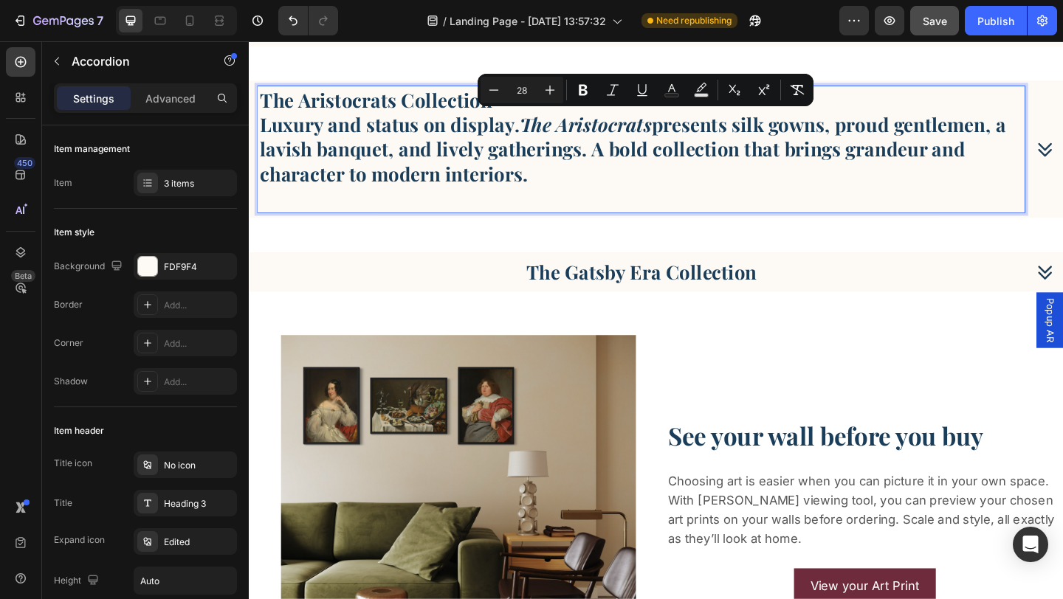
drag, startPoint x: 559, startPoint y: 184, endPoint x: 255, endPoint y: 144, distance: 306.6
click at [255, 144] on div "The Aristocrats Collection Luxury and status on display. The Aristocrats presen…" at bounding box center [691, 158] width 884 height 149
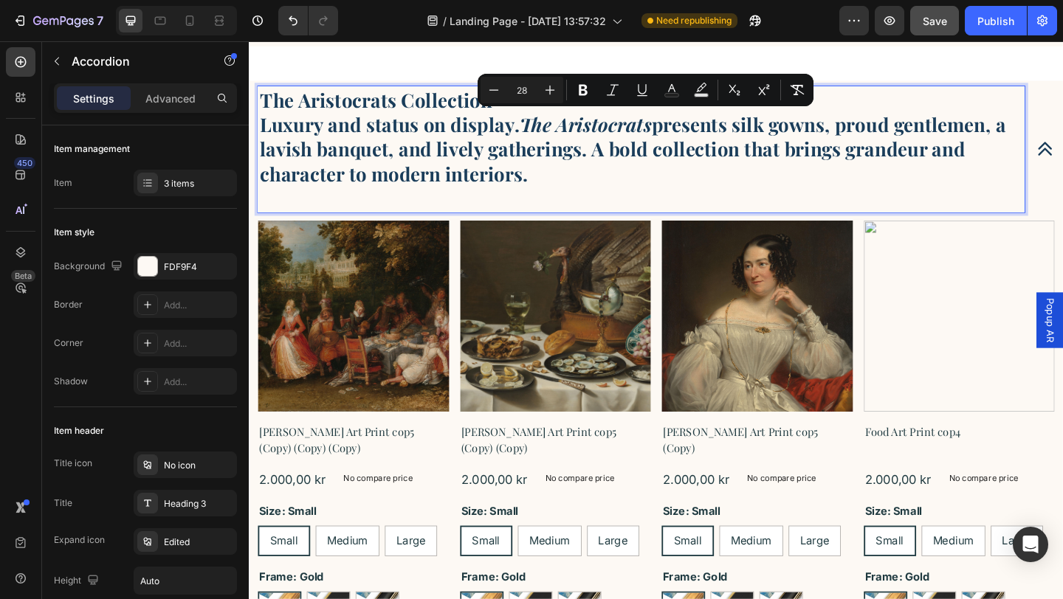
click at [522, 90] on input "28" at bounding box center [522, 90] width 30 height 18
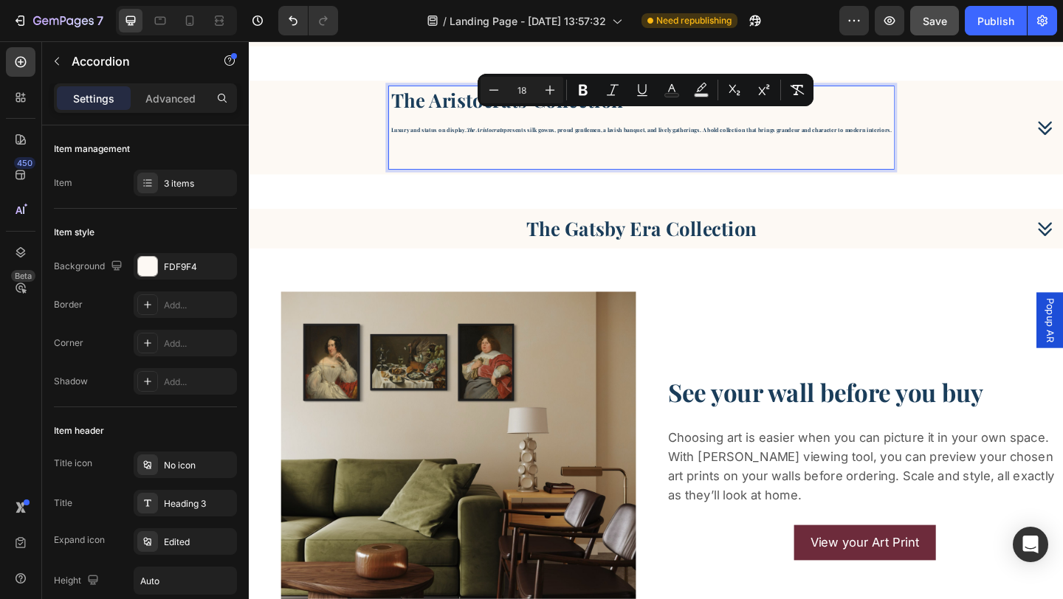
type input "18"
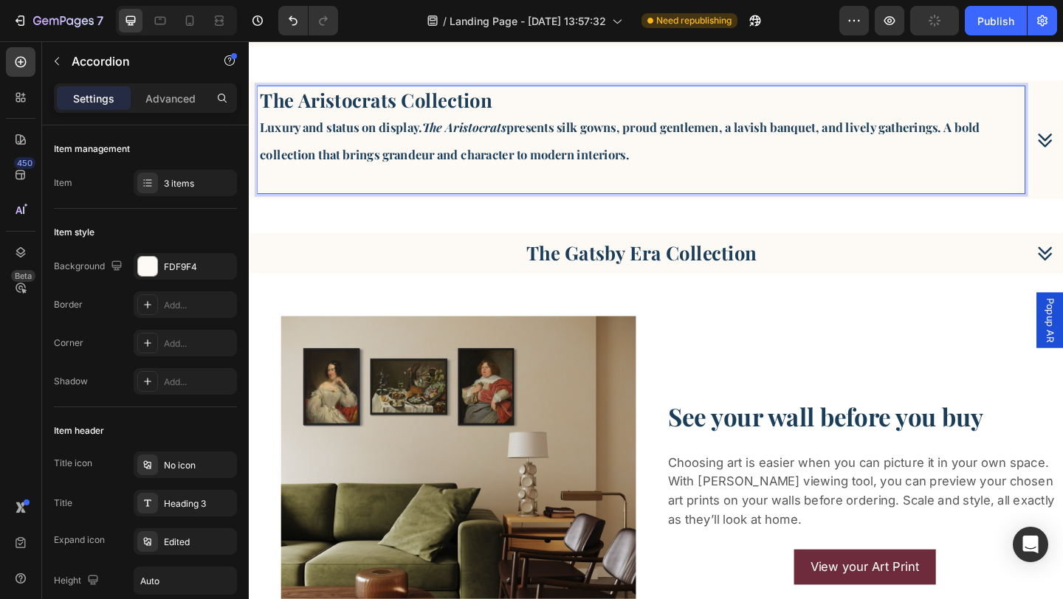
click at [669, 164] on p "Luxury and status on display. The Aristocrats presents silk gowns, proud gentle…" at bounding box center [675, 148] width 829 height 59
click at [519, 109] on p "The Aristocrats Collection" at bounding box center [675, 105] width 829 height 27
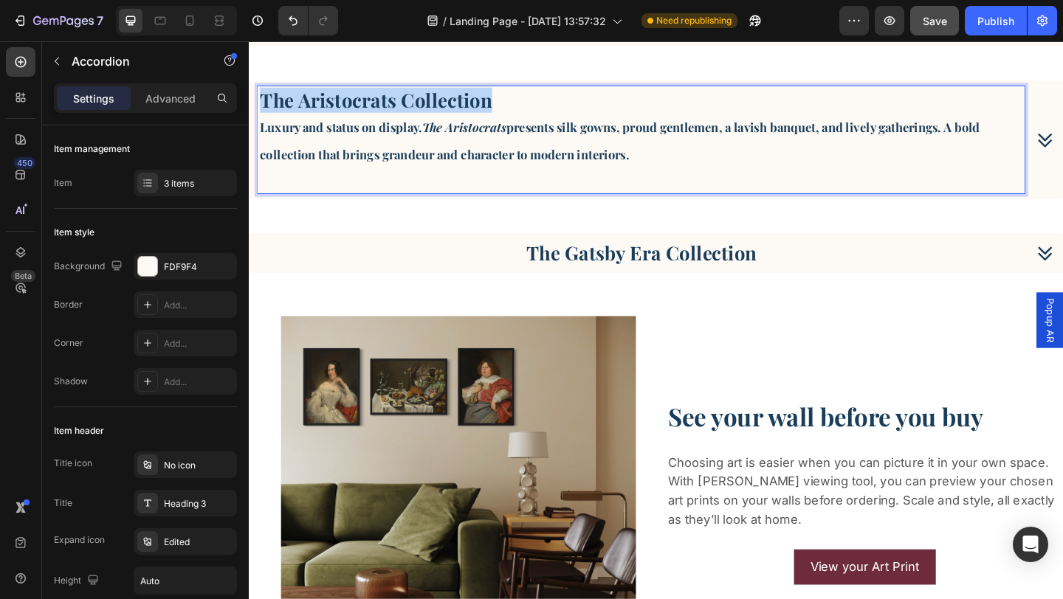
drag, startPoint x: 519, startPoint y: 109, endPoint x: 261, endPoint y: 105, distance: 258.3
click at [261, 105] on p "The Aristocrats Collection" at bounding box center [675, 105] width 829 height 27
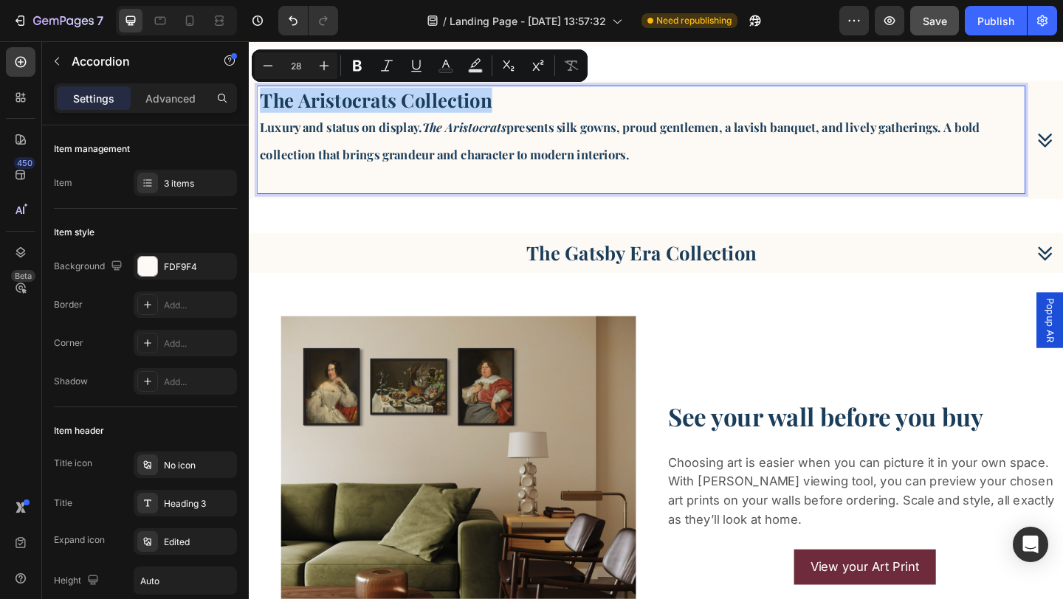
click at [261, 112] on p "The Aristocrats Collection" at bounding box center [675, 105] width 829 height 27
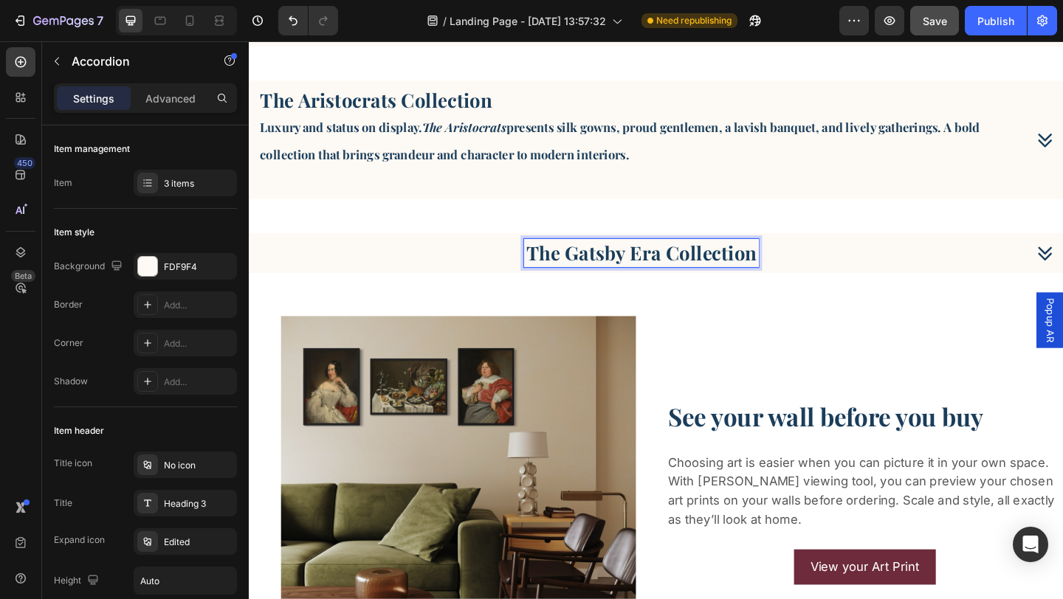
click at [263, 103] on p "The Aristocrats Collection" at bounding box center [675, 105] width 829 height 27
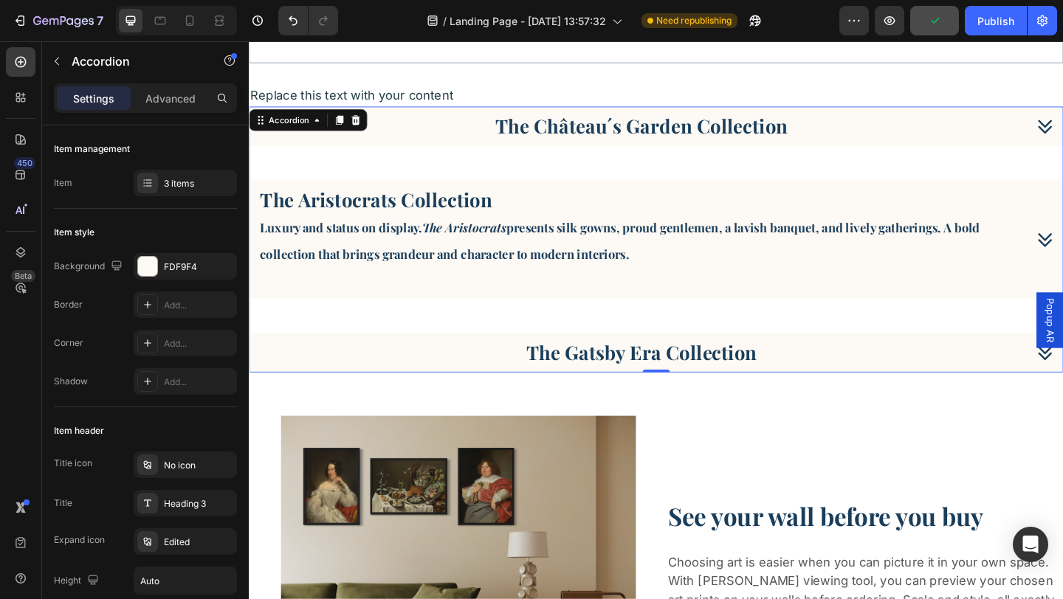
scroll to position [2001, 0]
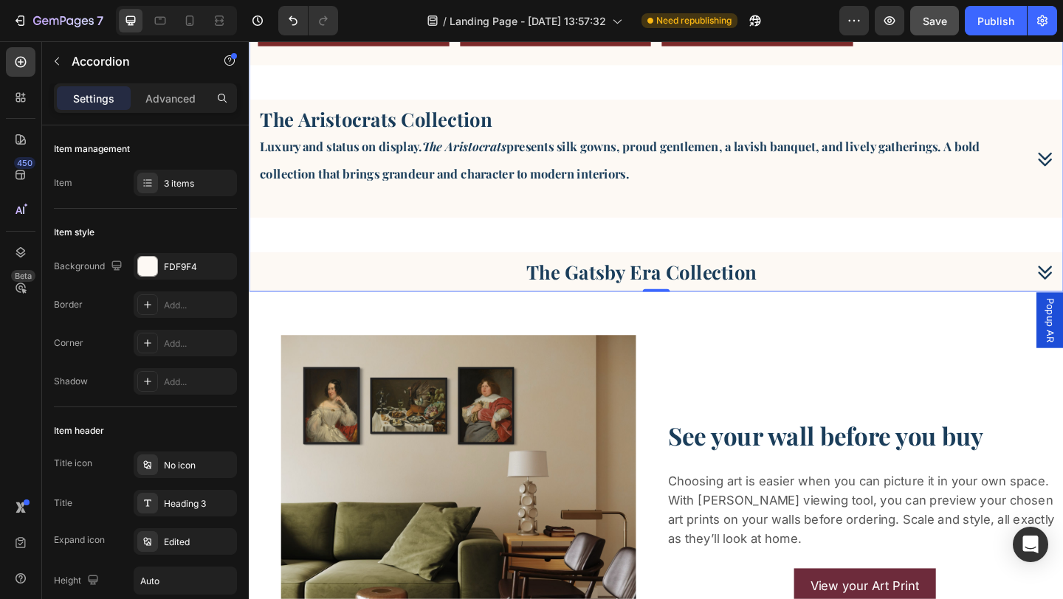
scroll to position [3294, 0]
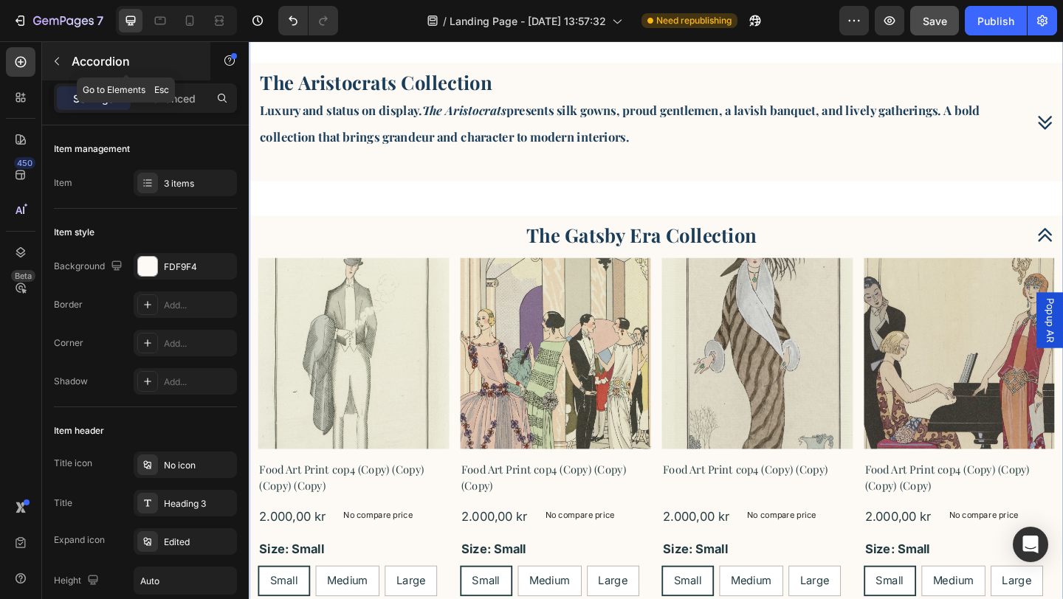
click at [56, 59] on icon "button" at bounding box center [57, 62] width 4 height 8
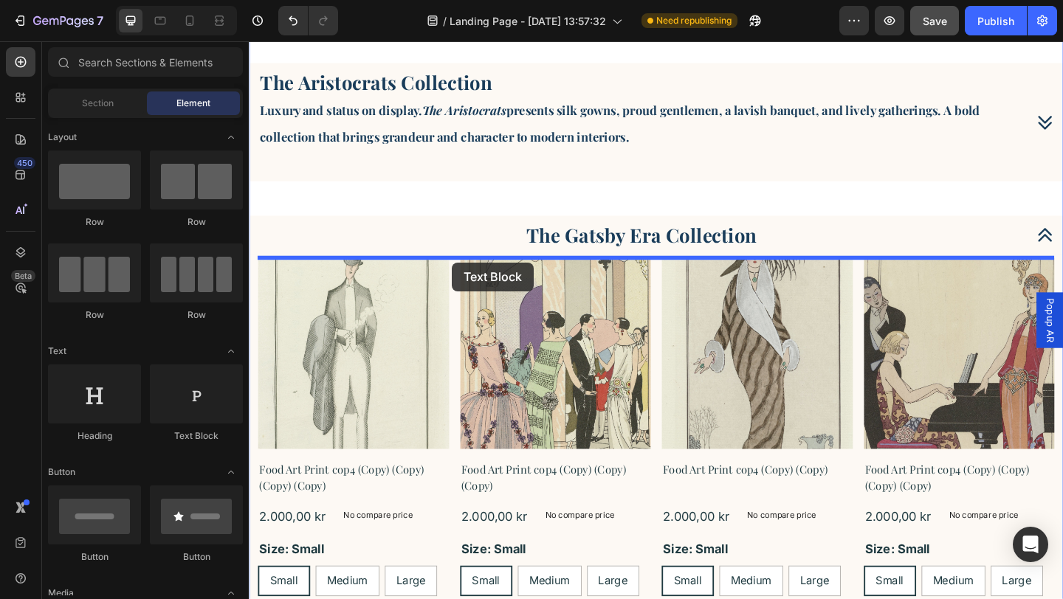
drag, startPoint x: 450, startPoint y: 442, endPoint x: 469, endPoint y: 282, distance: 161.3
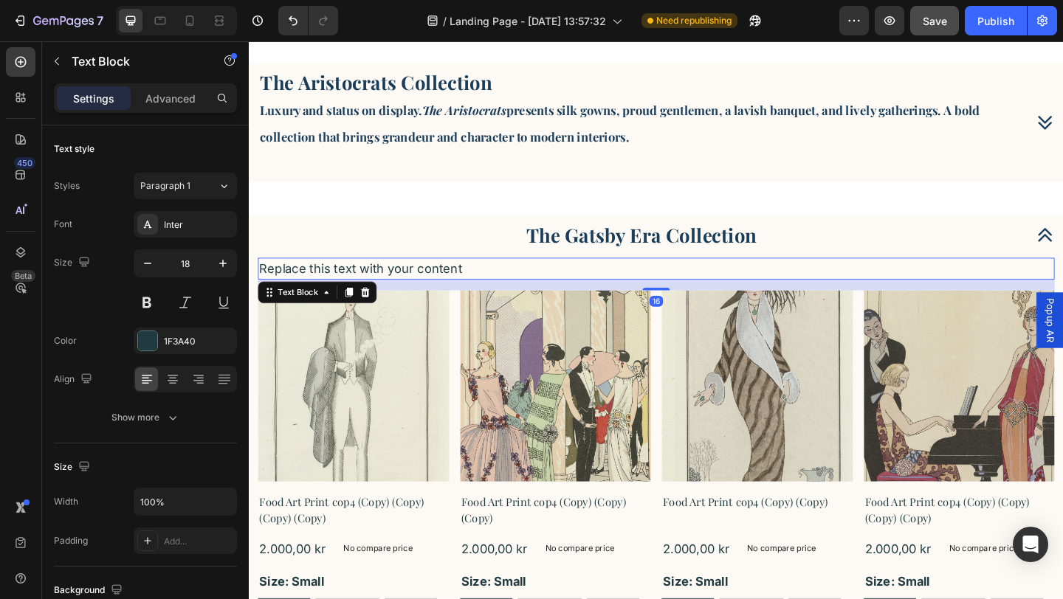
click at [476, 290] on div "Replace this text with your content" at bounding box center [691, 289] width 866 height 24
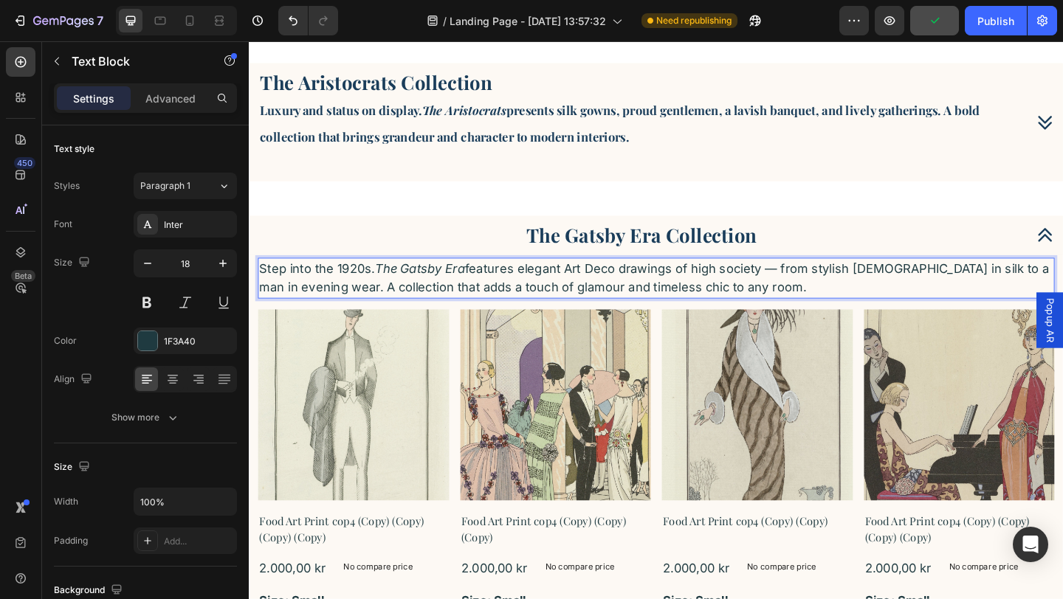
drag, startPoint x: 759, startPoint y: 311, endPoint x: 309, endPoint y: 290, distance: 449.9
click at [309, 290] on p "Step into the 1920s. The Gatsby Era features elegant Art Deco drawings of high …" at bounding box center [691, 298] width 863 height 41
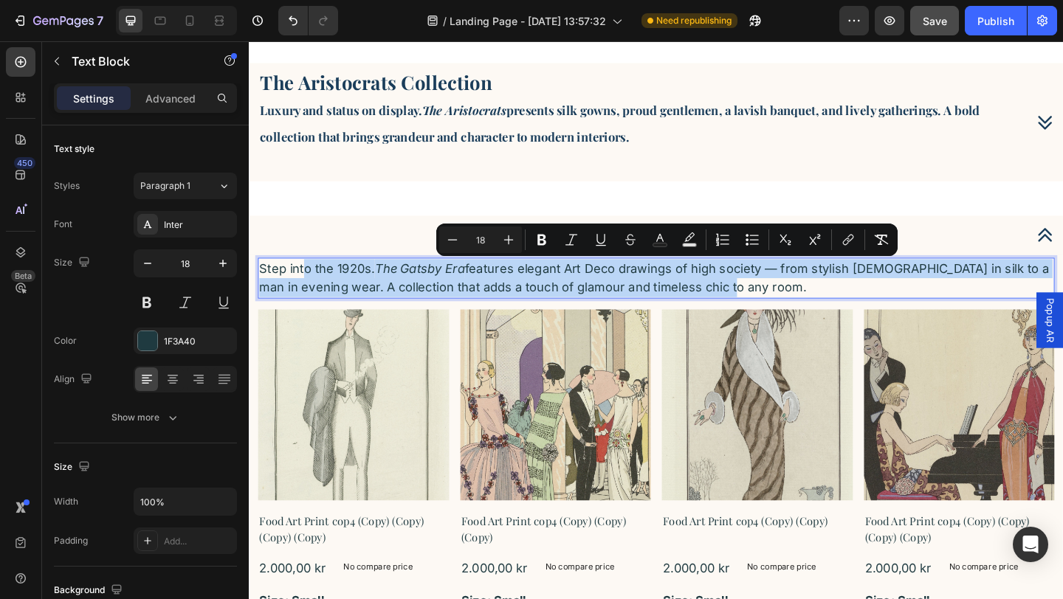
click at [702, 306] on p "Step into the 1920s. The Gatsby Era features elegant Art Deco drawings of high …" at bounding box center [691, 298] width 863 height 41
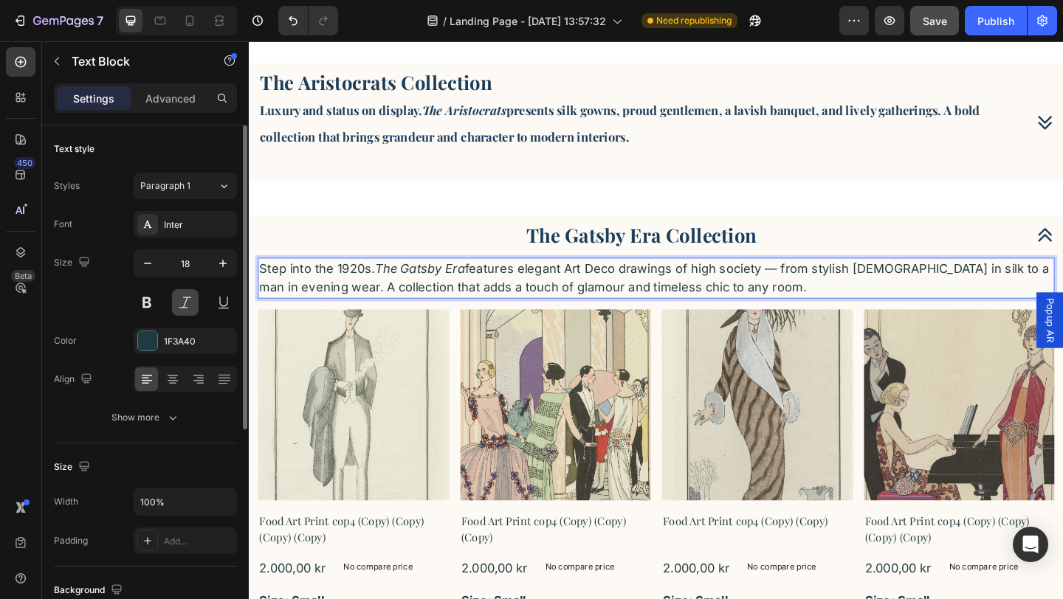
click at [185, 304] on button at bounding box center [185, 302] width 27 height 27
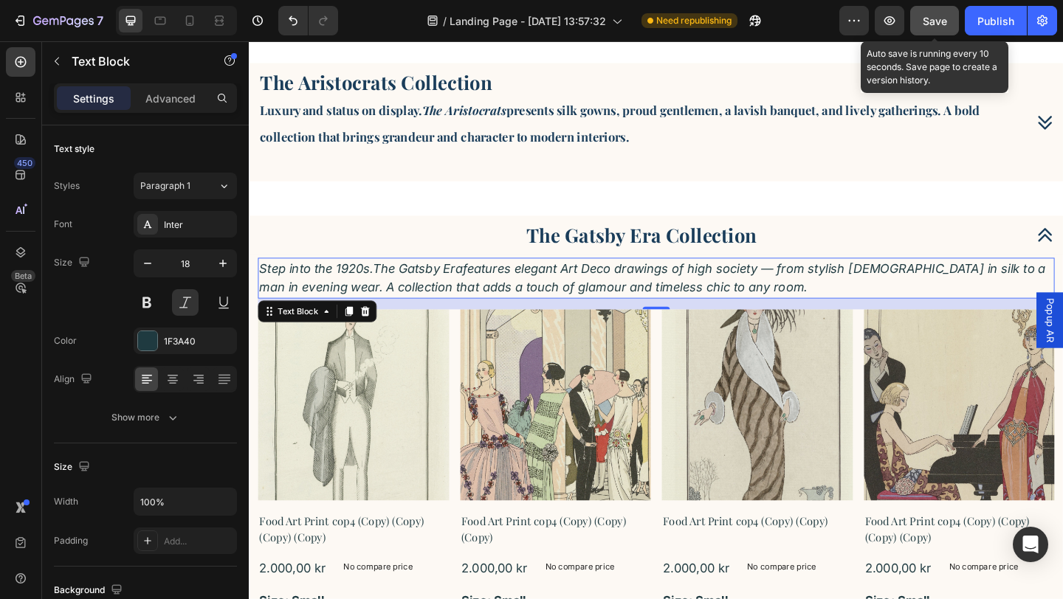
click at [930, 26] on span "Save" at bounding box center [934, 21] width 24 height 13
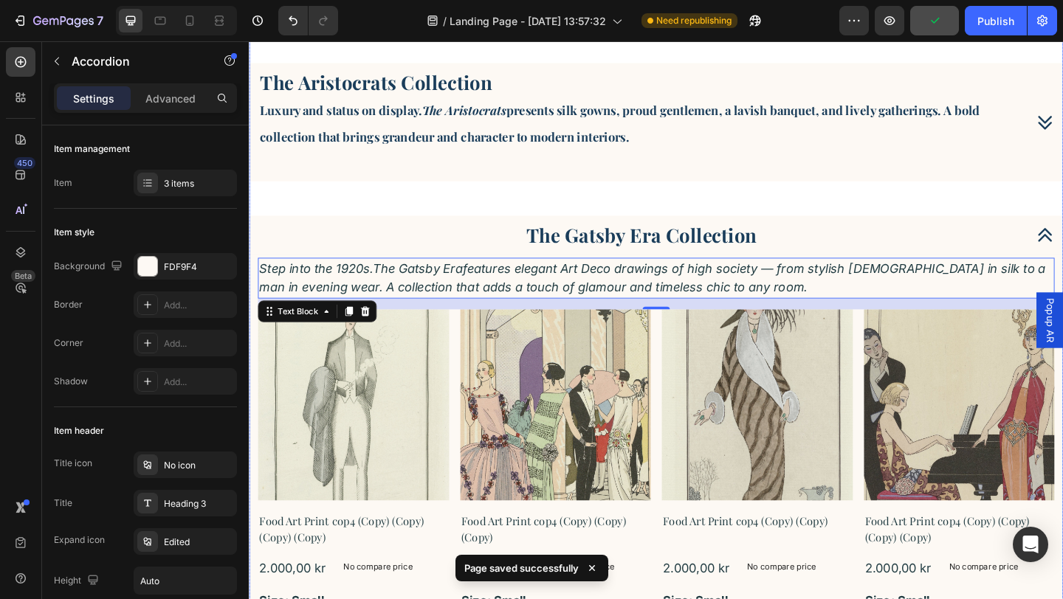
click at [668, 137] on p "Luxury and status on display. The Aristocrats presents silk gowns, proud gentle…" at bounding box center [675, 129] width 829 height 59
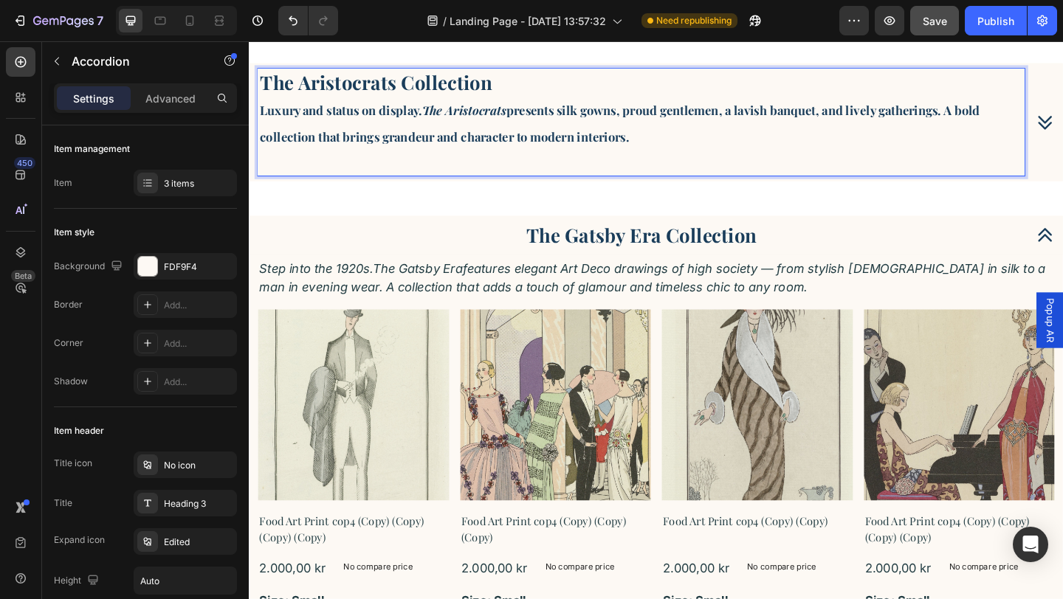
drag, startPoint x: 674, startPoint y: 147, endPoint x: 261, endPoint y: 112, distance: 414.0
click at [261, 112] on p "Luxury and status on display. The Aristocrats presents silk gowns, proud gentle…" at bounding box center [675, 129] width 829 height 59
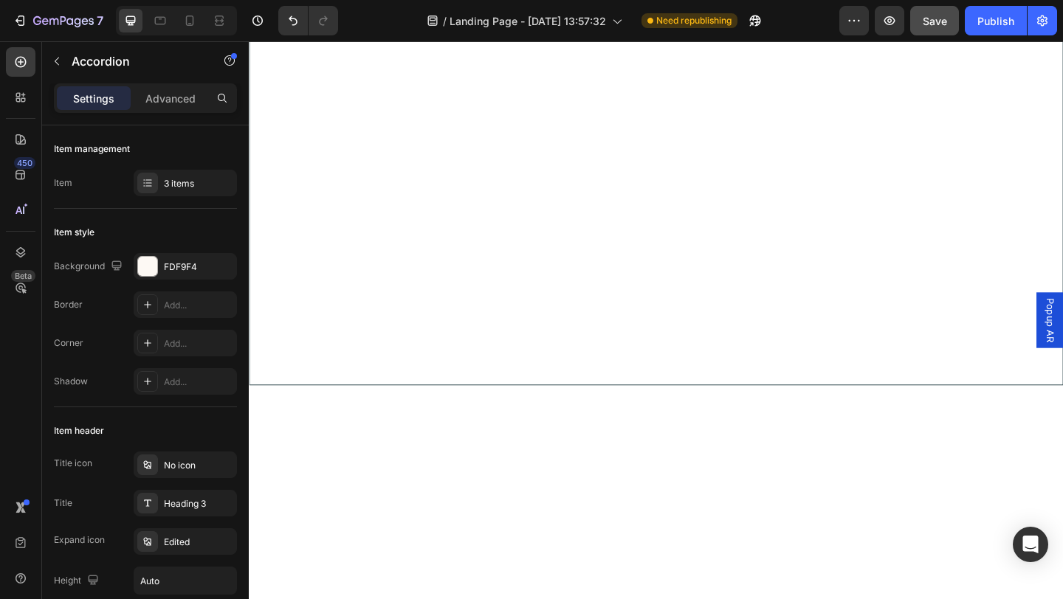
scroll to position [2135, 0]
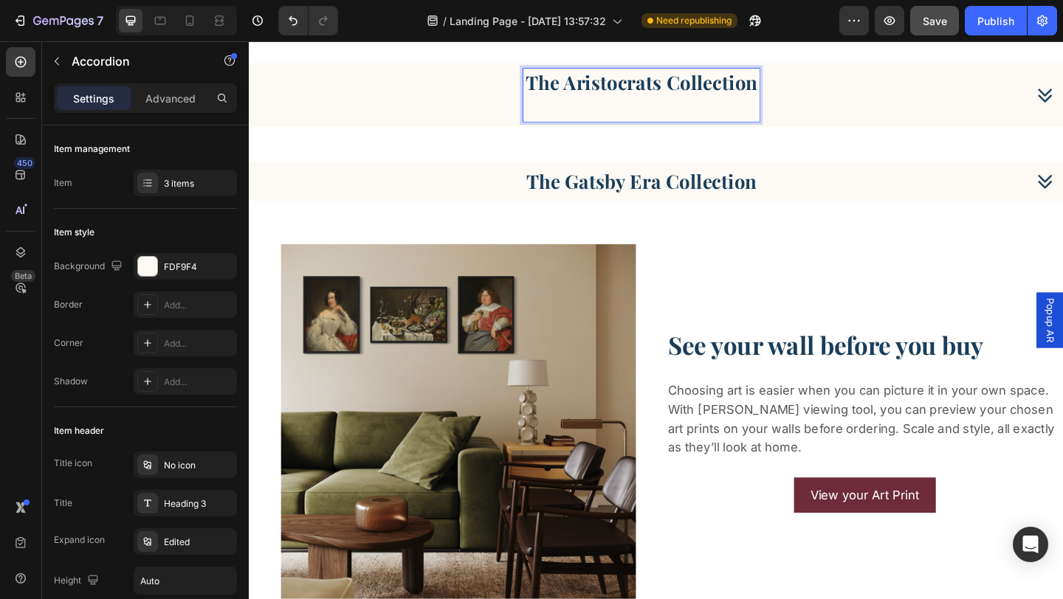
click at [685, 84] on p "The Aristocrats Collection" at bounding box center [675, 86] width 252 height 27
click at [584, 114] on p "Rich Text Editor. Editing area: main" at bounding box center [675, 113] width 252 height 27
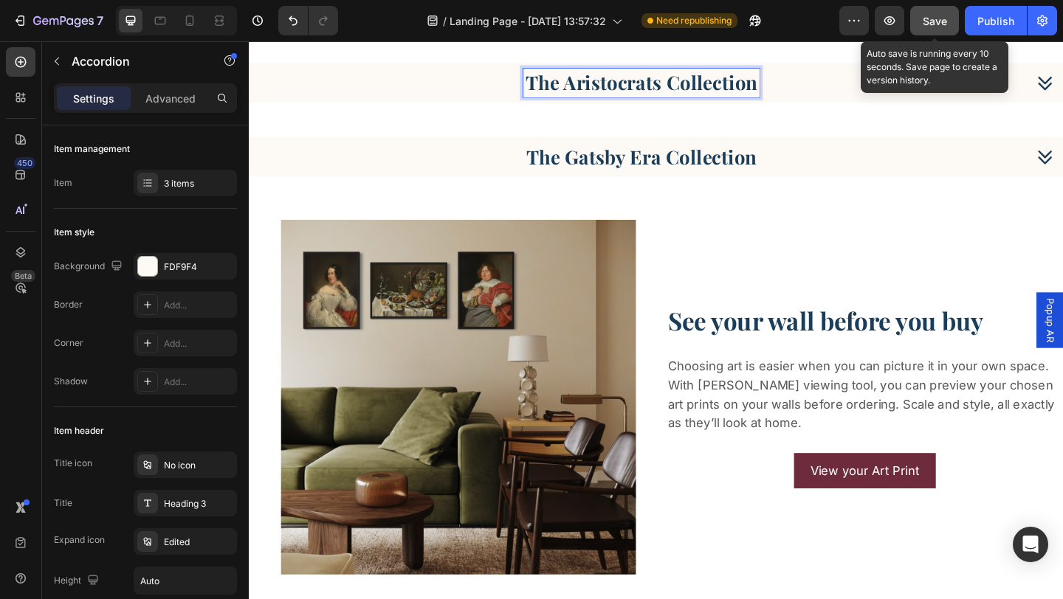
click at [932, 24] on span "Save" at bounding box center [934, 21] width 24 height 13
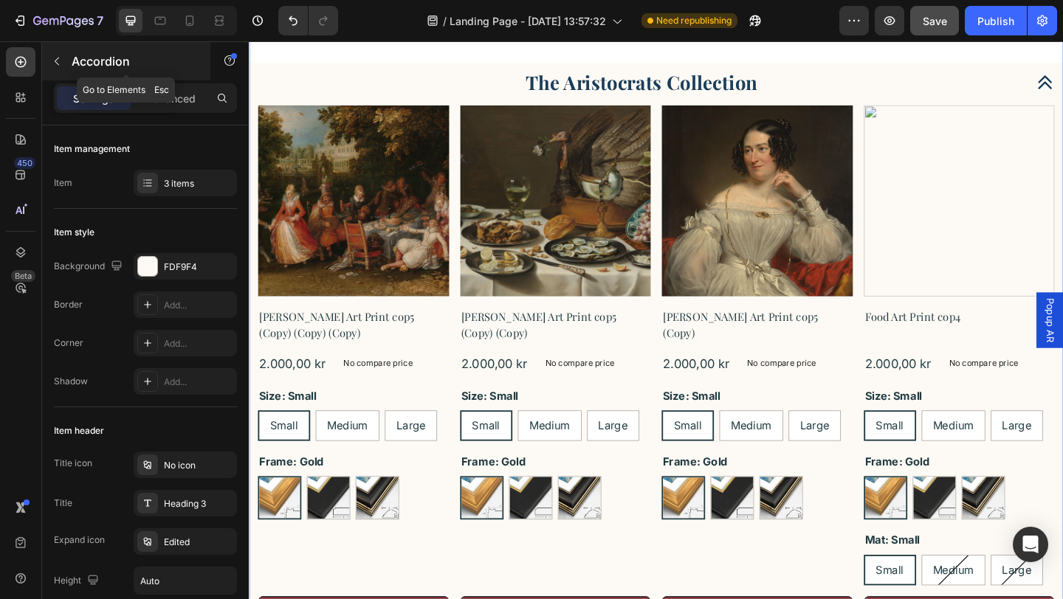
click at [58, 62] on icon "button" at bounding box center [57, 61] width 12 height 12
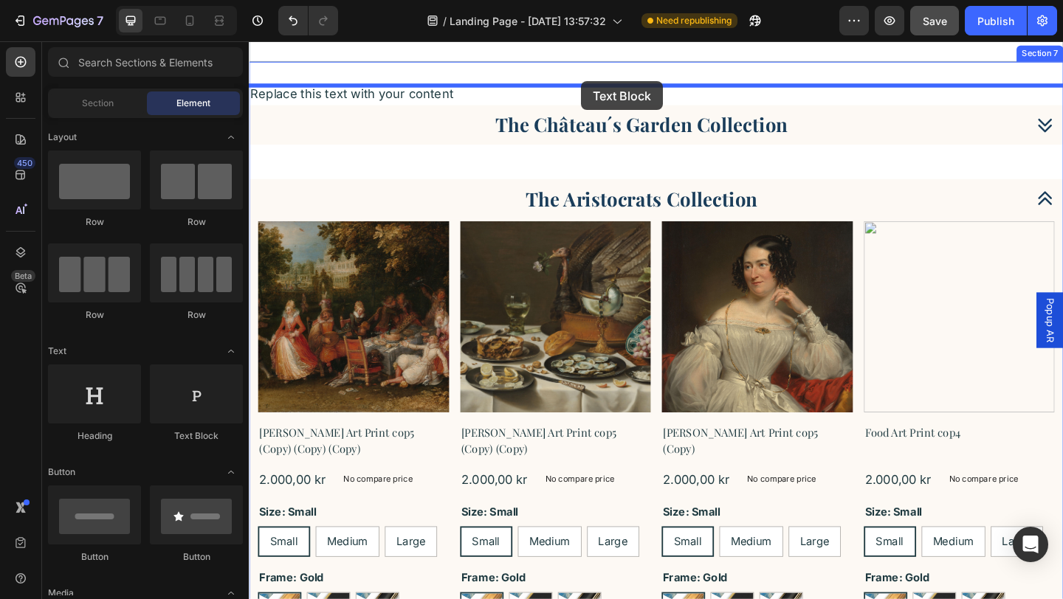
scroll to position [1997, 0]
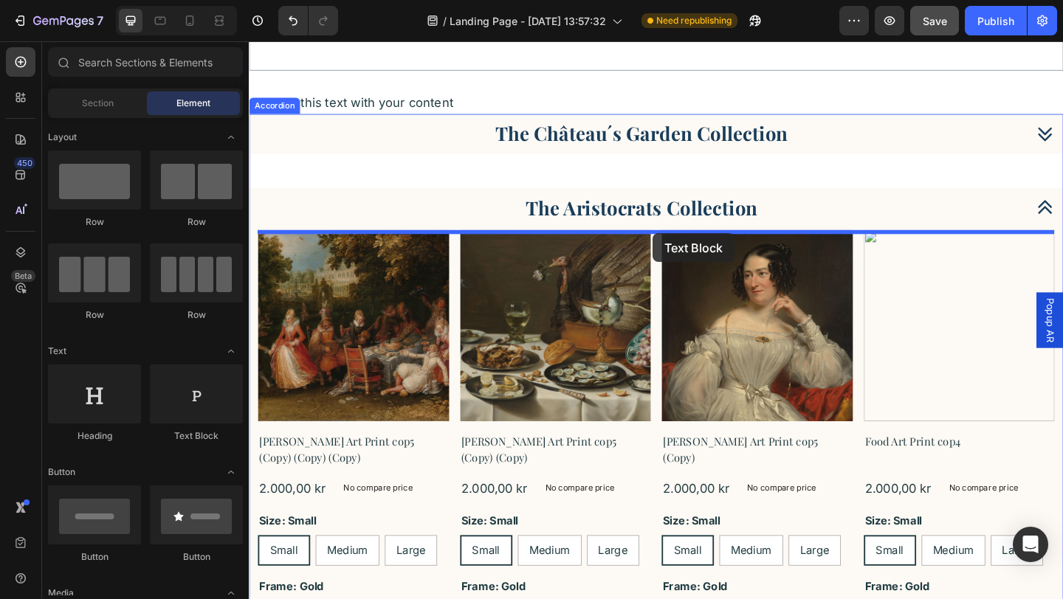
drag, startPoint x: 439, startPoint y: 450, endPoint x: 688, endPoint y: 250, distance: 319.1
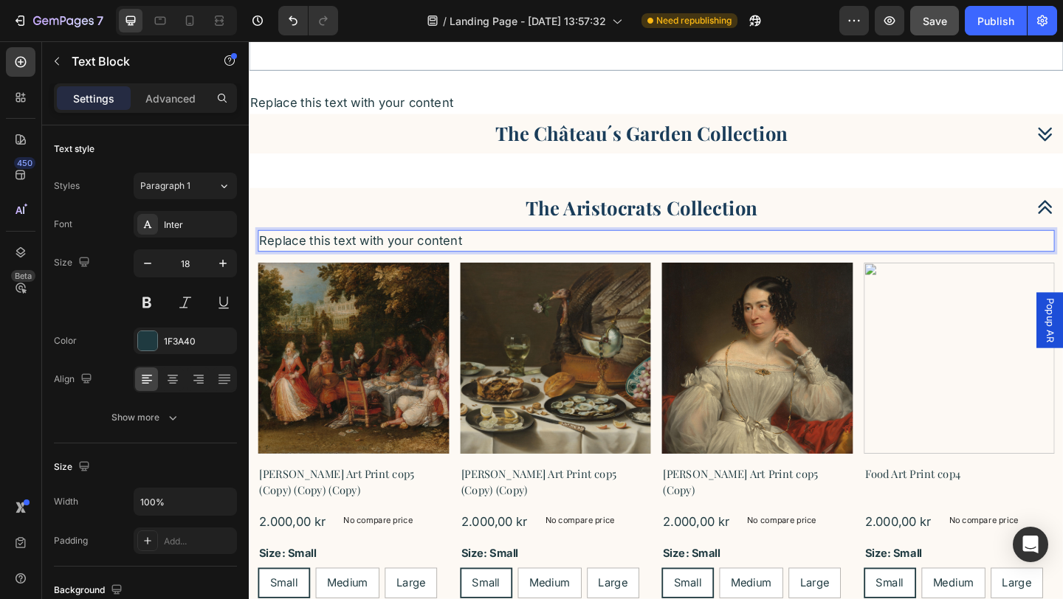
click at [484, 258] on div "Replace this text with your content" at bounding box center [691, 258] width 866 height 24
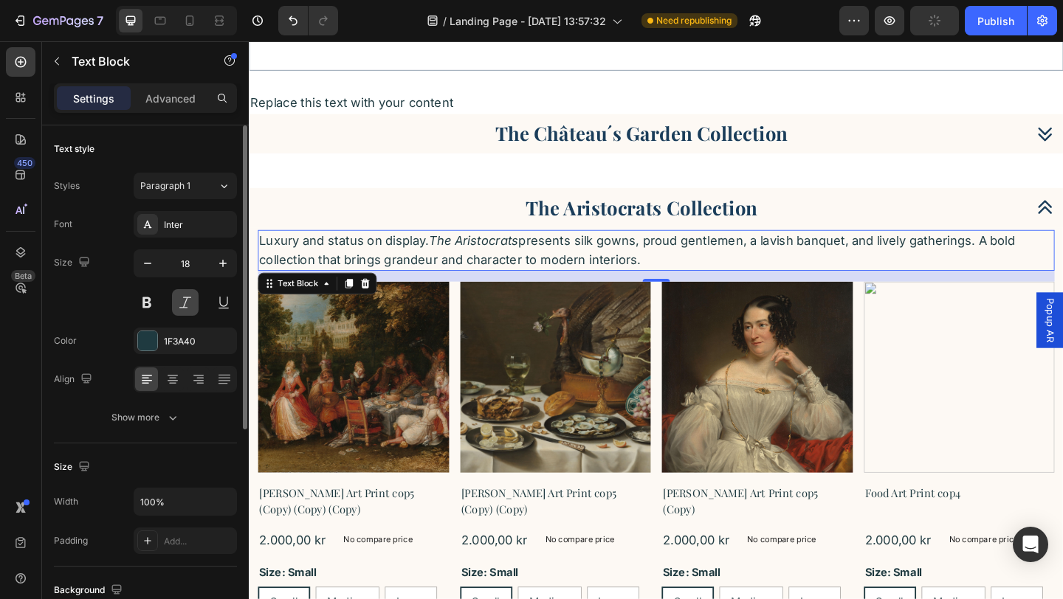
click at [183, 307] on button at bounding box center [185, 302] width 27 height 27
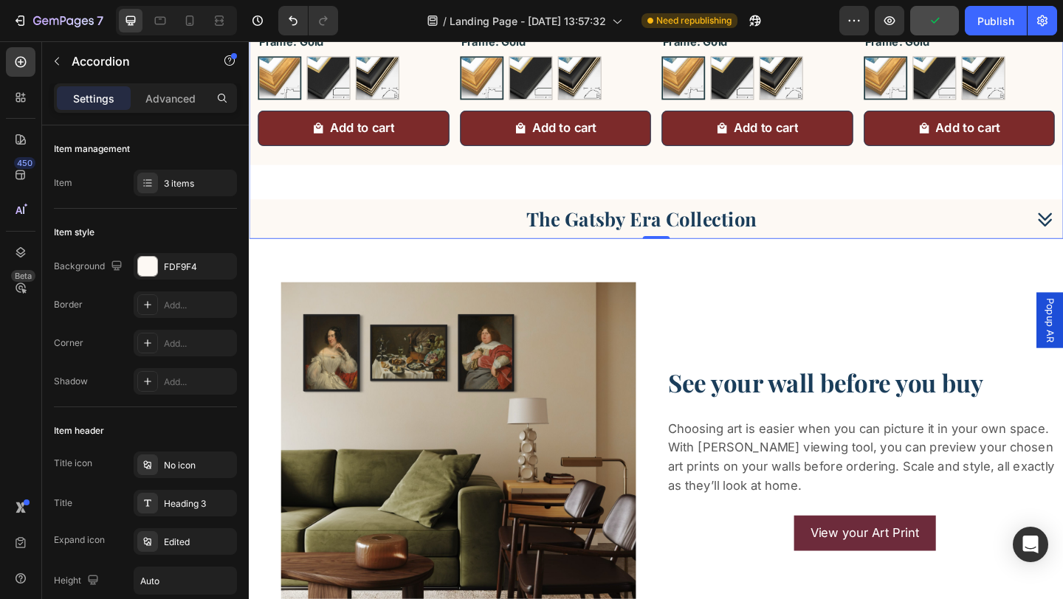
scroll to position [4390, 0]
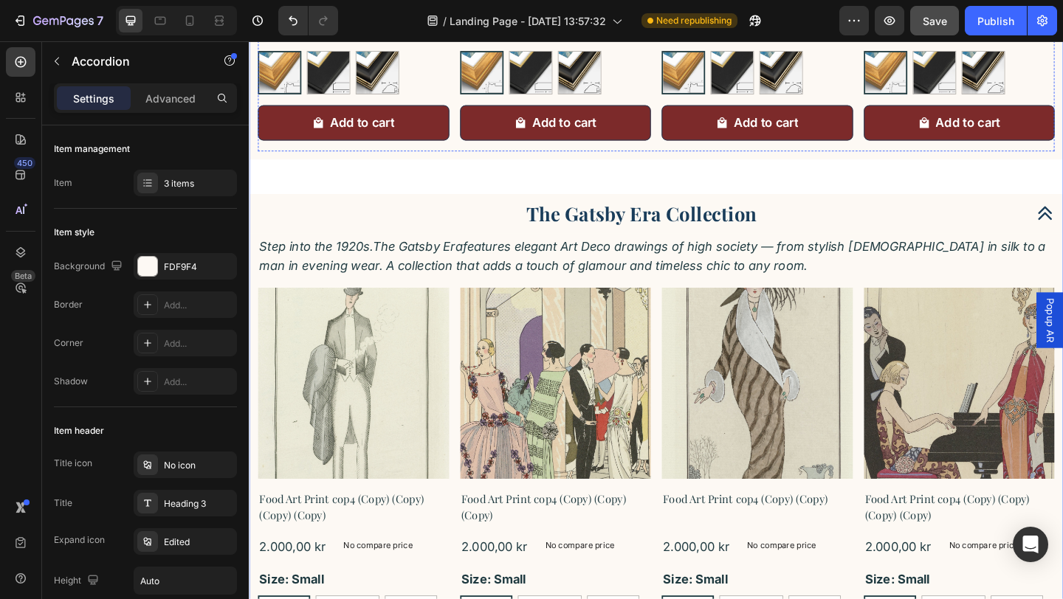
click at [936, 30] on button "Save" at bounding box center [934, 21] width 49 height 30
